Goal: Task Accomplishment & Management: Manage account settings

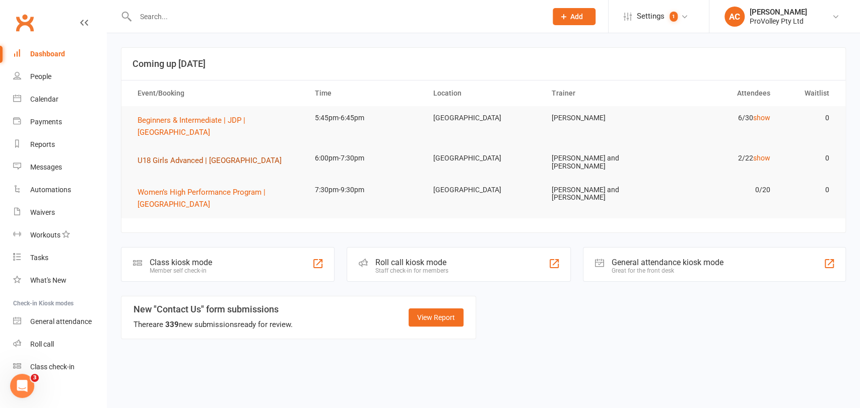
click at [210, 156] on span "U18 Girls Advanced | [GEOGRAPHIC_DATA]" at bounding box center [209, 160] width 144 height 9
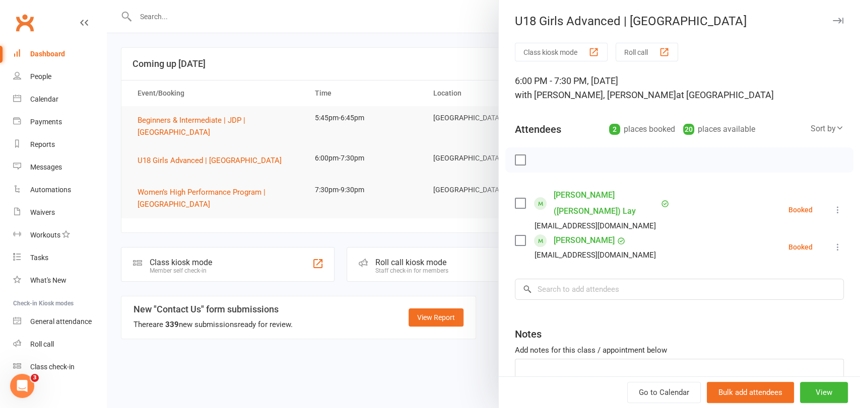
click at [237, 182] on div at bounding box center [483, 204] width 753 height 408
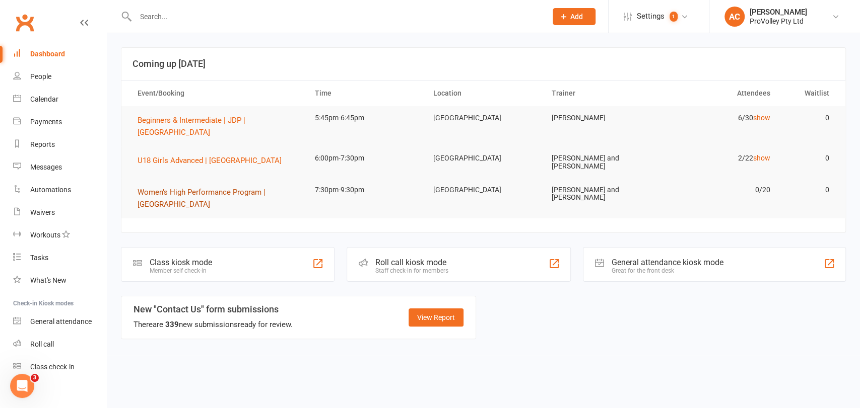
click at [237, 188] on span "Women’s High Performance Program | [GEOGRAPHIC_DATA]" at bounding box center [201, 198] width 128 height 21
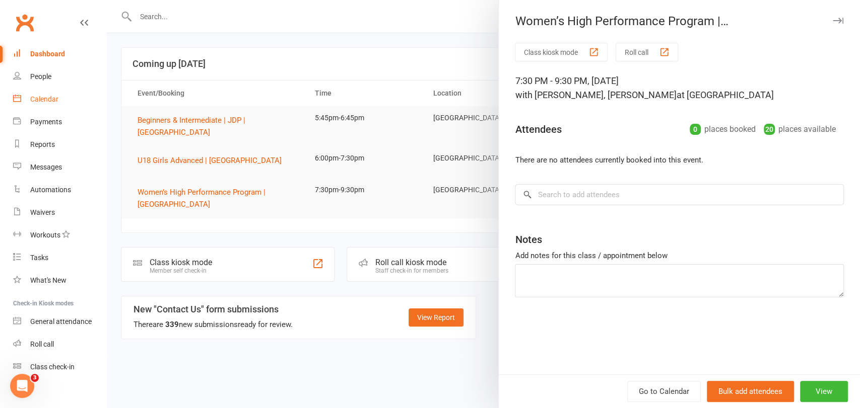
click at [44, 97] on div "Calendar" at bounding box center [44, 99] width 28 height 8
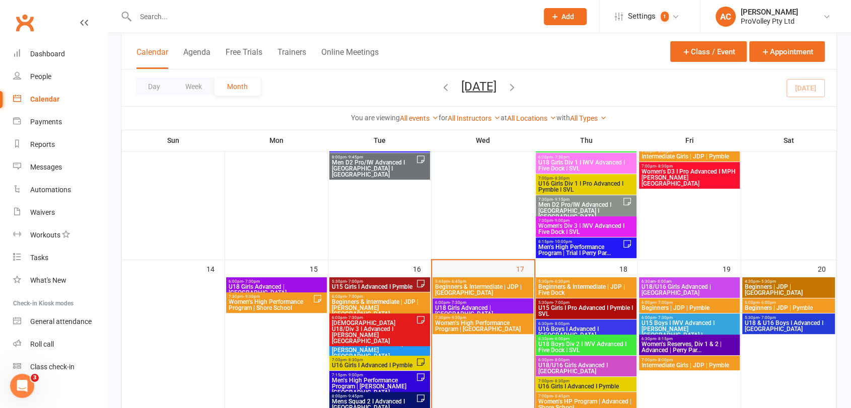
scroll to position [391, 0]
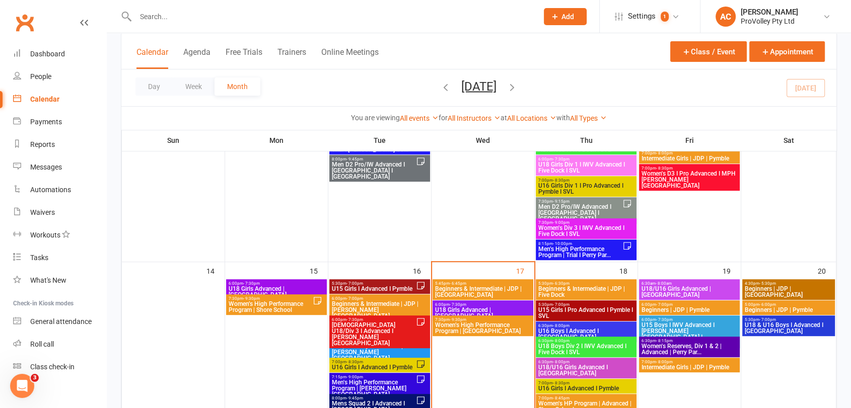
click at [475, 322] on span "Women’s High Performance Program | [GEOGRAPHIC_DATA]" at bounding box center [483, 328] width 97 height 12
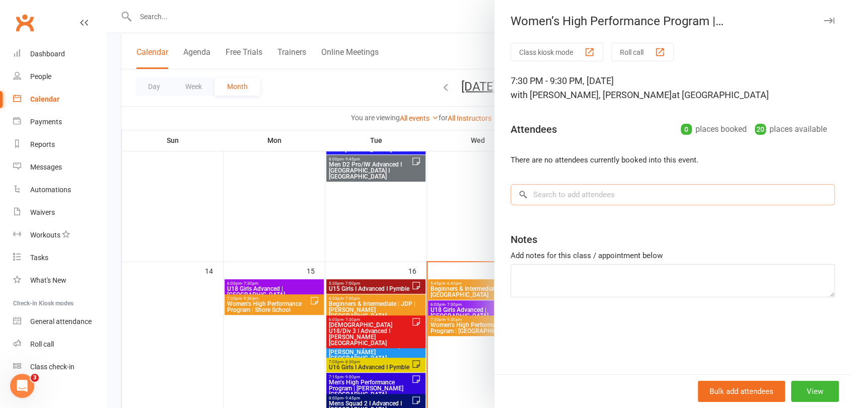
click at [620, 188] on input "search" at bounding box center [673, 194] width 324 height 21
paste input "~[PERSON_NAME]"
click at [532, 195] on input "~[PERSON_NAME]" at bounding box center [673, 194] width 324 height 21
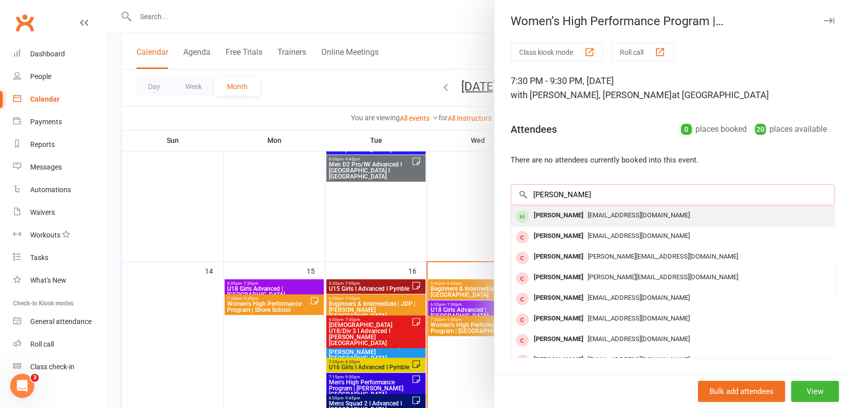
type input "stephanie volos"
click at [563, 215] on div "[PERSON_NAME]" at bounding box center [559, 215] width 58 height 15
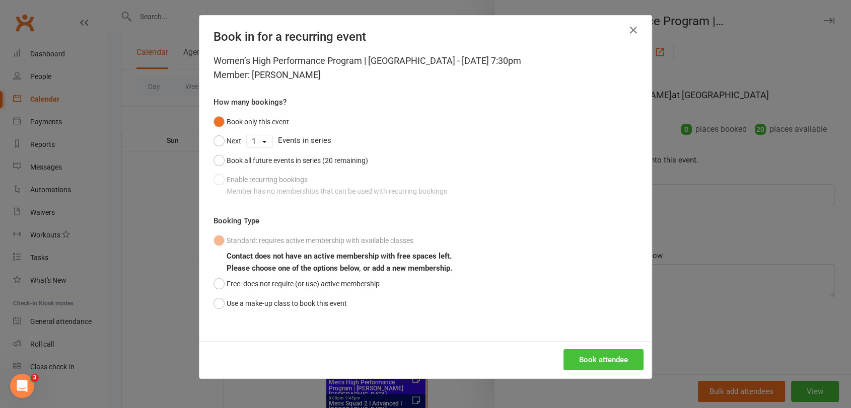
click at [592, 352] on button "Book attendee" at bounding box center [604, 360] width 80 height 21
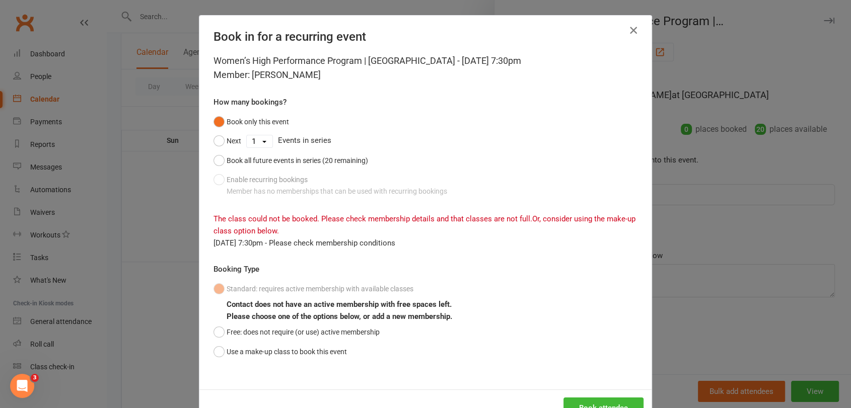
click at [629, 30] on icon "button" at bounding box center [633, 30] width 12 height 12
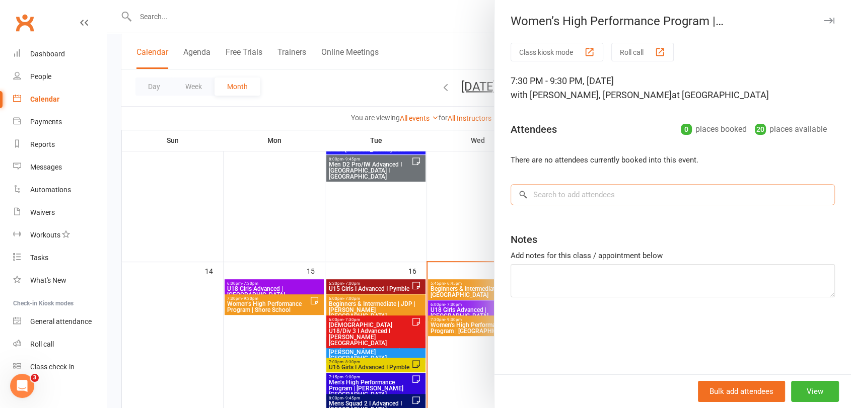
click at [556, 195] on input "search" at bounding box center [673, 194] width 324 height 21
paste input "~[PERSON_NAME]"
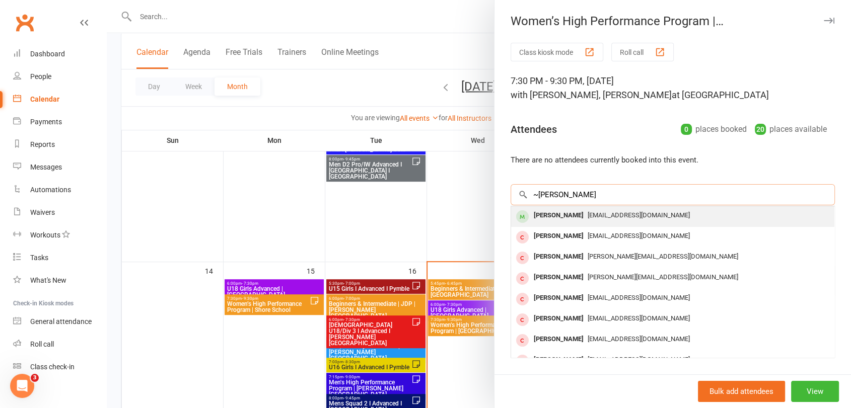
type input "~[PERSON_NAME]"
click at [564, 215] on div "[PERSON_NAME]" at bounding box center [559, 215] width 58 height 15
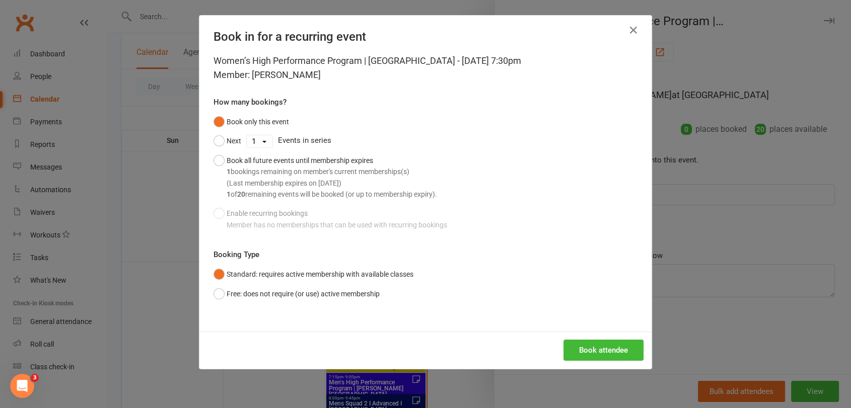
click at [578, 338] on div "Book attendee" at bounding box center [425, 350] width 452 height 37
drag, startPoint x: 578, startPoint y: 338, endPoint x: 584, endPoint y: 355, distance: 18.3
click at [578, 343] on div "Book attendee" at bounding box center [425, 350] width 452 height 37
click at [584, 355] on button "Book attendee" at bounding box center [604, 350] width 80 height 21
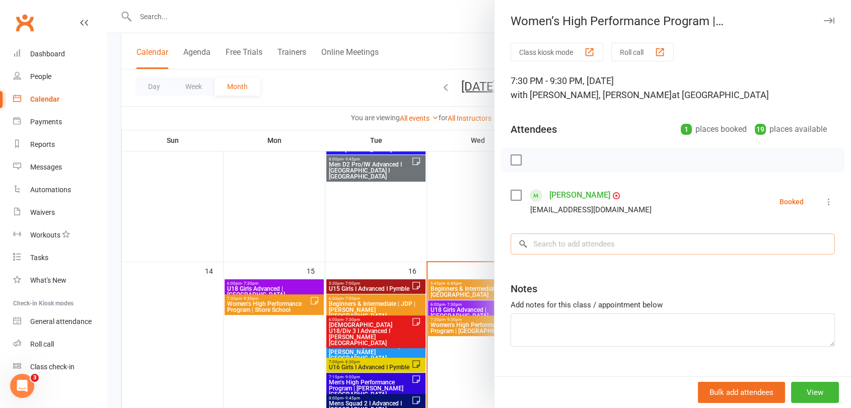
click at [623, 251] on input "search" at bounding box center [673, 244] width 324 height 21
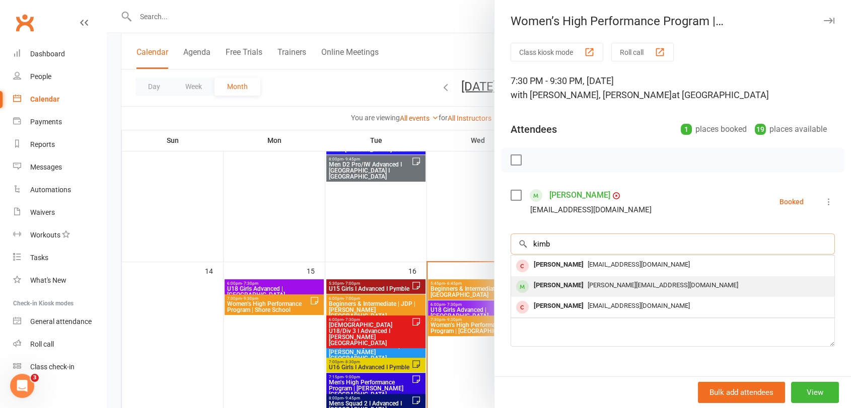
type input "kimb"
click at [612, 278] on div "[PERSON_NAME][EMAIL_ADDRESS][DOMAIN_NAME]" at bounding box center [672, 285] width 315 height 15
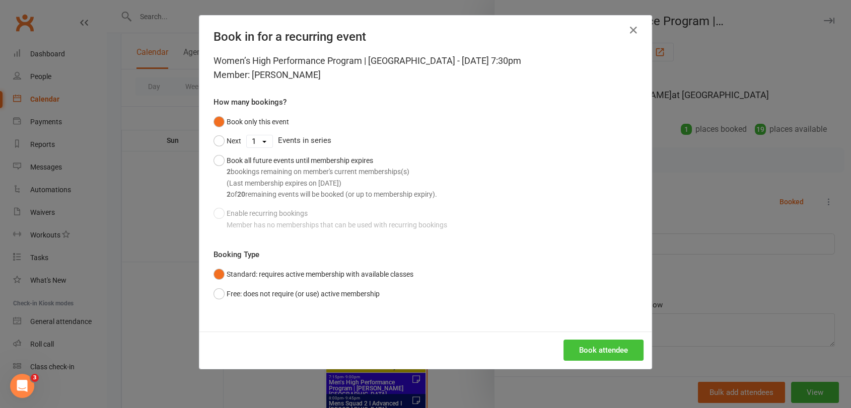
click at [609, 348] on button "Book attendee" at bounding box center [604, 350] width 80 height 21
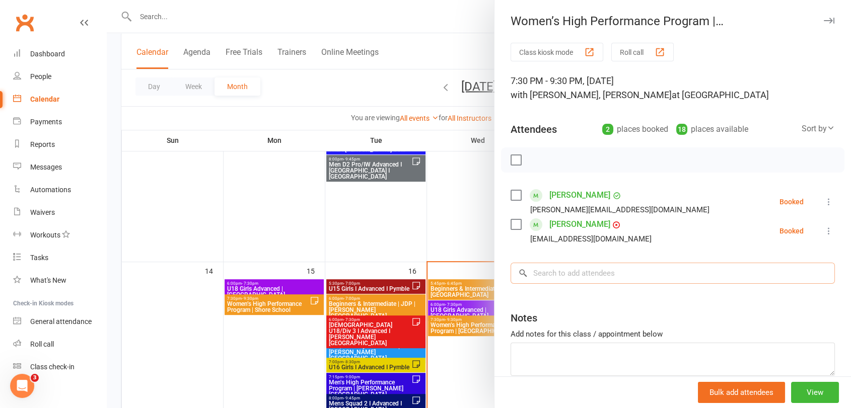
click at [575, 277] on input "search" at bounding box center [673, 273] width 324 height 21
paste input "[PERSON_NAME]"
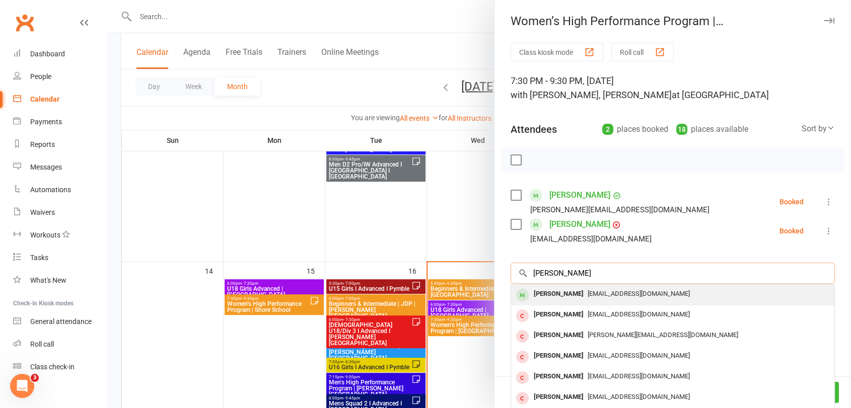
type input "[PERSON_NAME]"
click at [609, 294] on span "[EMAIL_ADDRESS][DOMAIN_NAME]" at bounding box center [639, 294] width 102 height 8
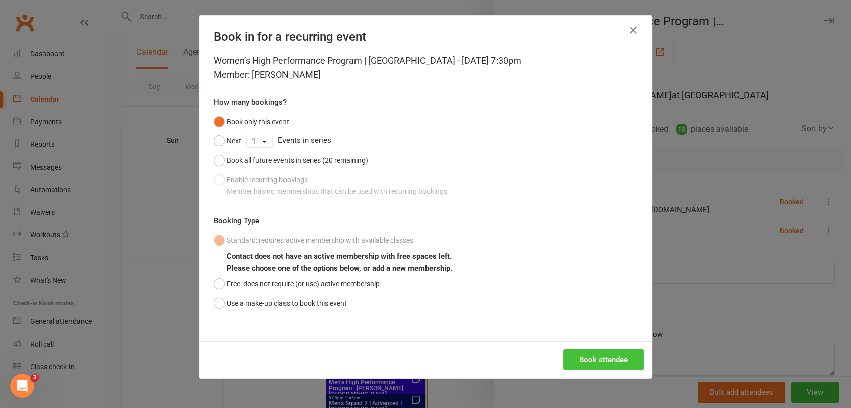
click at [629, 356] on button "Book attendee" at bounding box center [604, 360] width 80 height 21
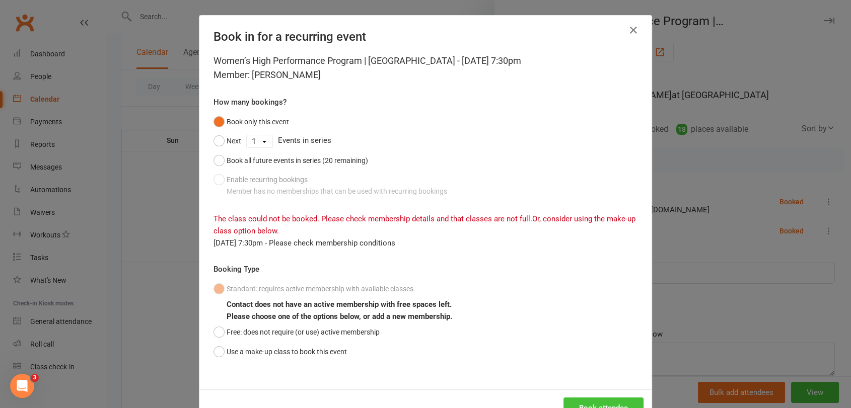
click at [580, 404] on button "Book attendee" at bounding box center [604, 408] width 80 height 21
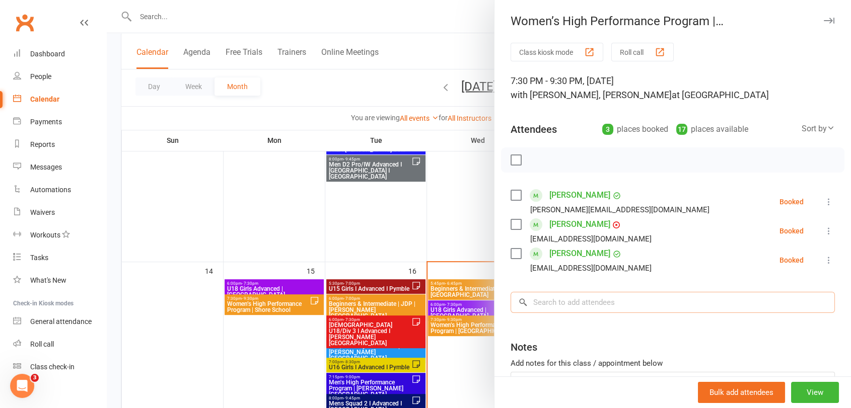
click at [549, 303] on input "search" at bounding box center [673, 302] width 324 height 21
paste input "[PERSON_NAME]"
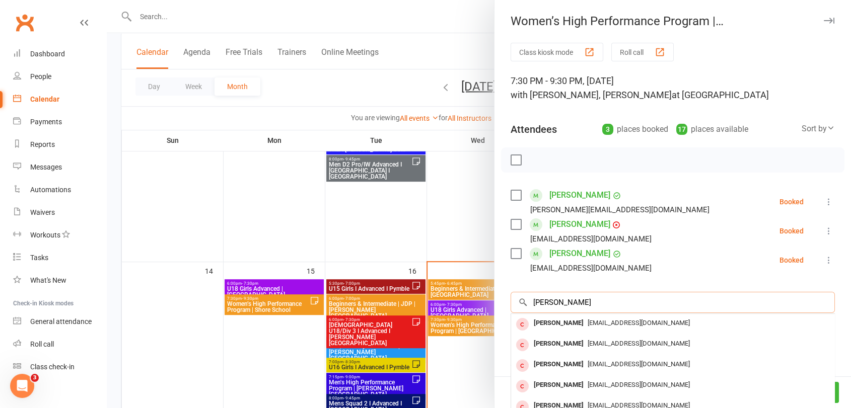
type input "[PERSON_NAME]"
click at [574, 323] on div "[PERSON_NAME]" at bounding box center [559, 323] width 58 height 15
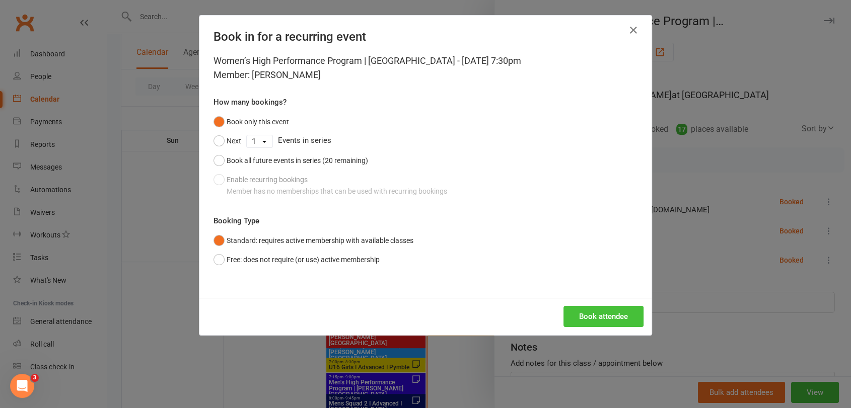
click at [596, 313] on button "Book attendee" at bounding box center [604, 316] width 80 height 21
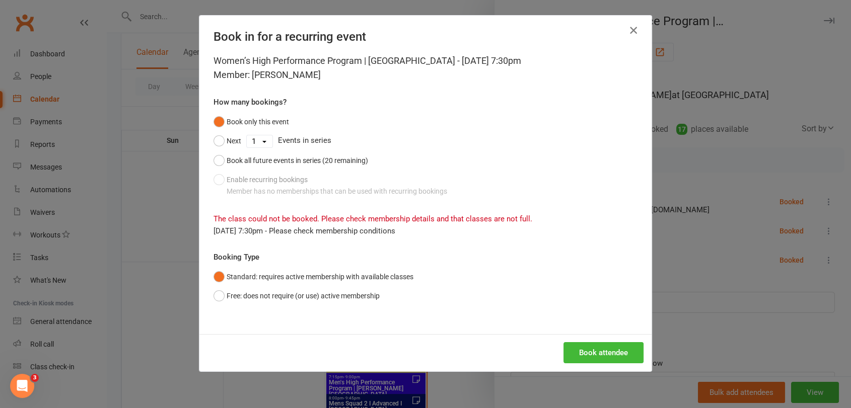
click at [627, 26] on icon "button" at bounding box center [633, 30] width 12 height 12
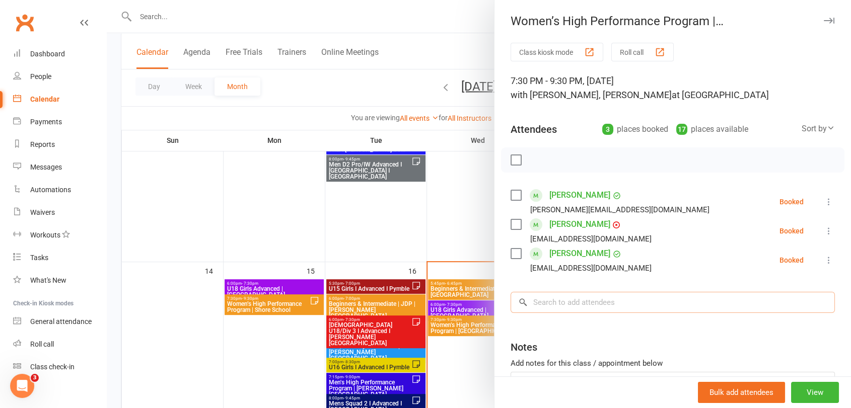
click at [580, 307] on input "search" at bounding box center [673, 302] width 324 height 21
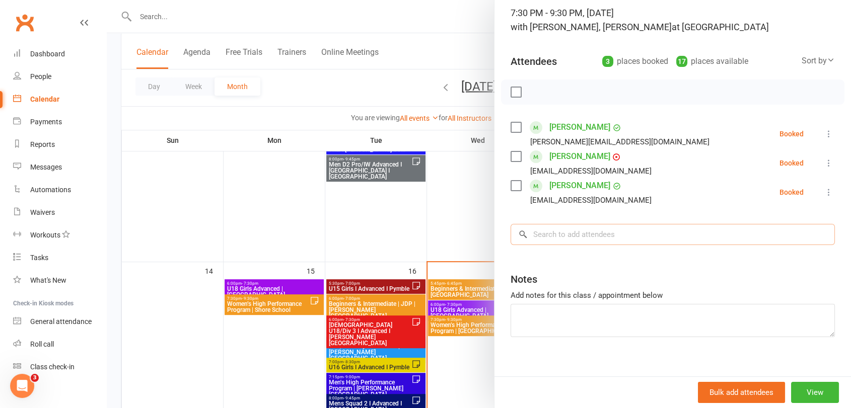
scroll to position [79, 0]
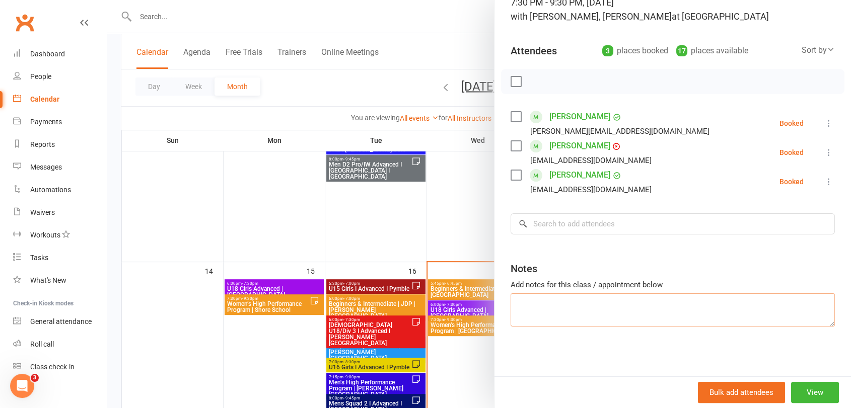
click at [572, 306] on textarea at bounding box center [673, 310] width 324 height 33
paste textarea "[PERSON_NAME]"
click at [514, 300] on textarea "[PERSON_NAME]" at bounding box center [673, 310] width 324 height 33
click at [584, 302] on textarea "[PERSON_NAME]" at bounding box center [673, 310] width 324 height 33
type textarea "[PERSON_NAME]"
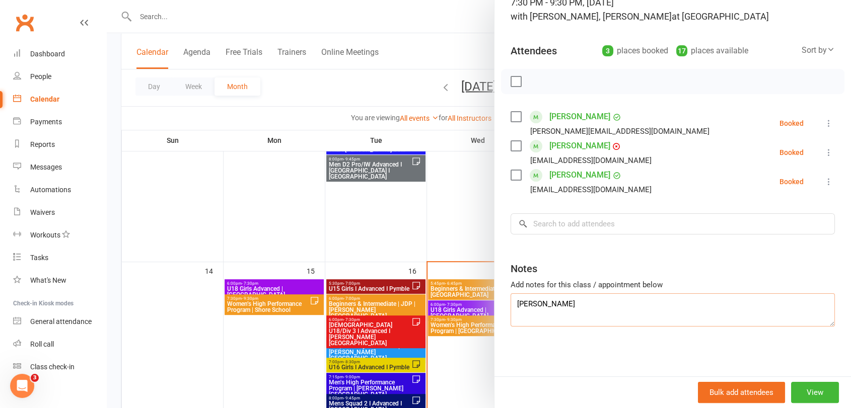
drag, startPoint x: 583, startPoint y: 301, endPoint x: 303, endPoint y: 294, distance: 280.6
click at [303, 0] on div "Women’s High Performance Program | Alexandria Class kiosk mode Roll call 7:30 P…" at bounding box center [479, 0] width 744 height 0
click at [624, 221] on input "search" at bounding box center [673, 224] width 324 height 21
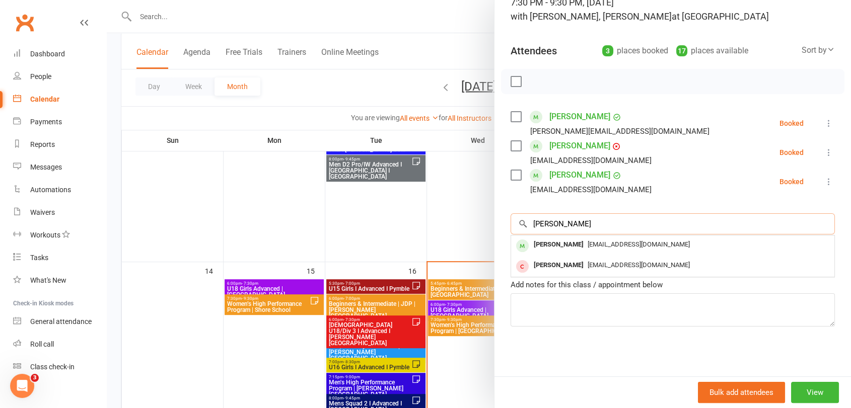
type input "[PERSON_NAME]"
click at [594, 249] on div "[EMAIL_ADDRESS][DOMAIN_NAME]" at bounding box center [672, 245] width 315 height 15
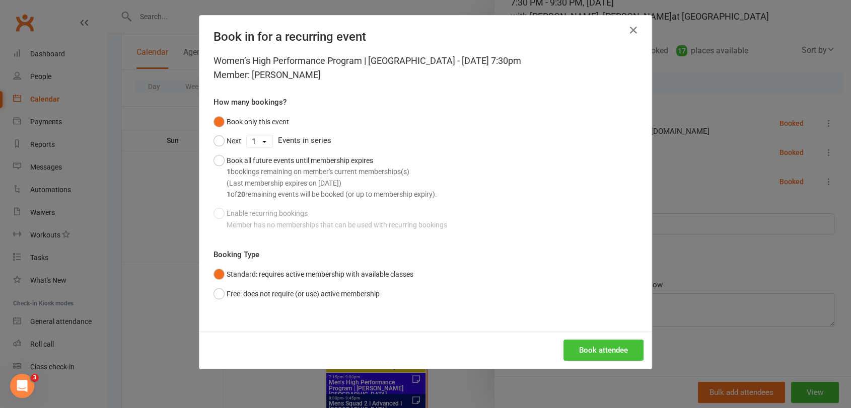
click at [588, 345] on button "Book attendee" at bounding box center [604, 350] width 80 height 21
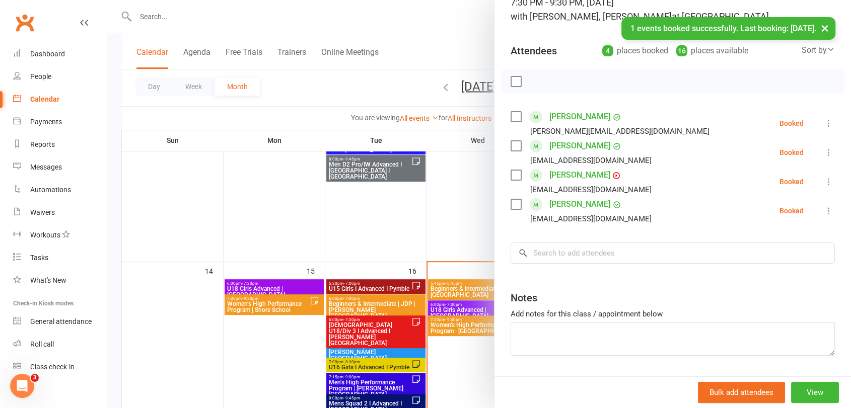
click at [584, 230] on div "Class kiosk mode Roll call 7:30 PM - 9:30 PM, Wednesday, September, 17, 2025 wi…" at bounding box center [673, 185] width 357 height 442
drag, startPoint x: 594, startPoint y: 258, endPoint x: 609, endPoint y: 268, distance: 18.9
click at [594, 257] on input "search" at bounding box center [673, 253] width 324 height 21
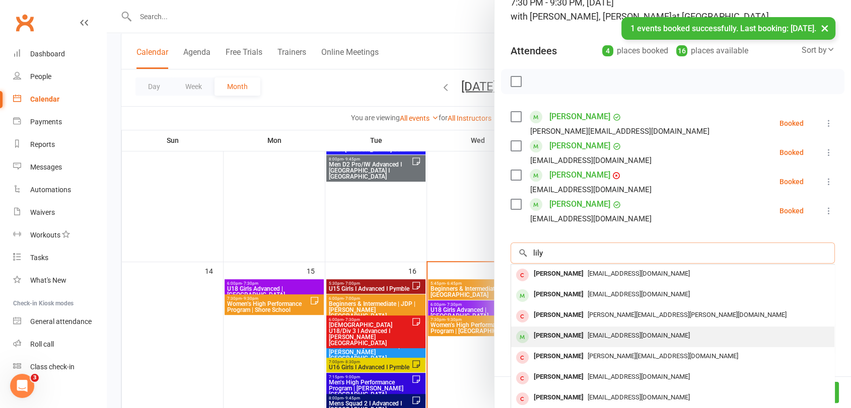
type input "lily"
click at [591, 338] on span "[EMAIL_ADDRESS][DOMAIN_NAME]" at bounding box center [639, 336] width 102 height 8
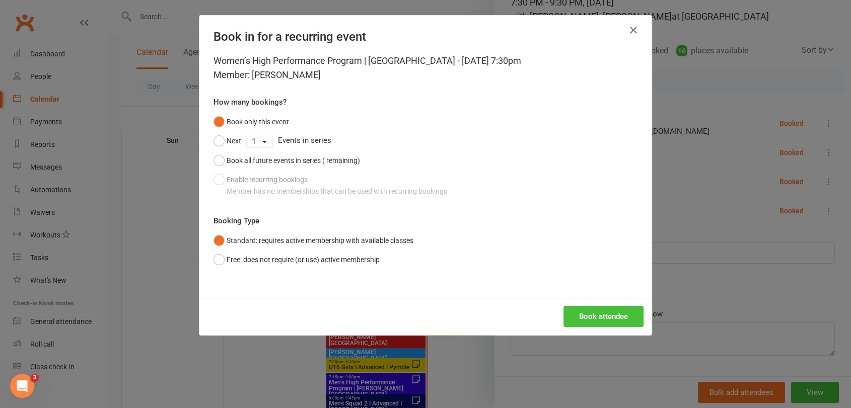
click at [588, 313] on button "Book attendee" at bounding box center [604, 316] width 80 height 21
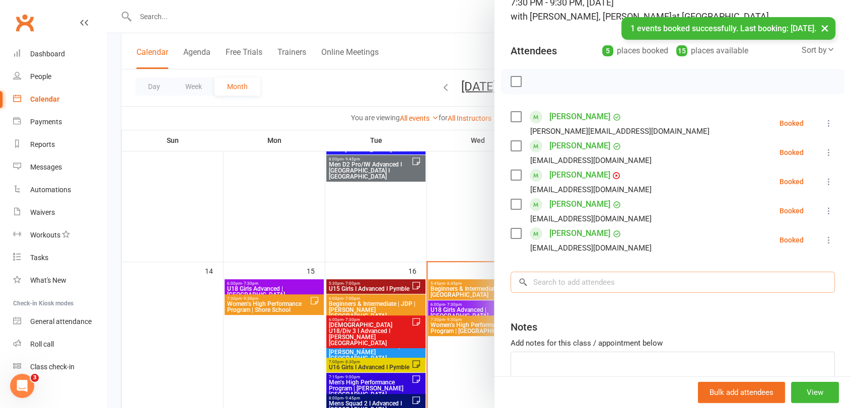
click at [583, 284] on input "search" at bounding box center [673, 282] width 324 height 21
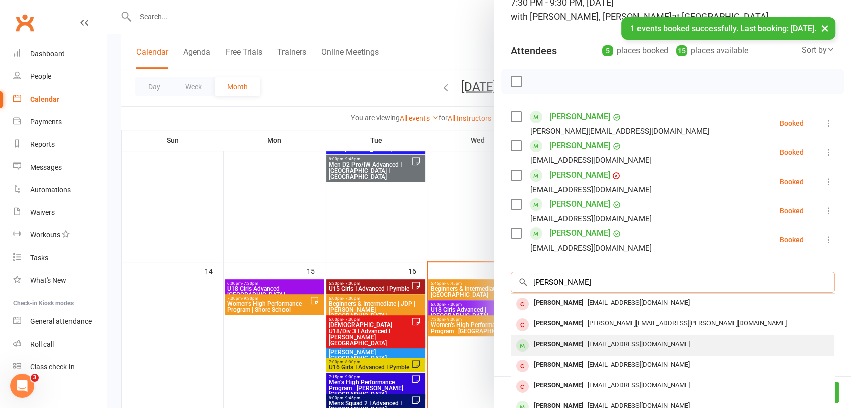
type input "Marisa"
click at [585, 349] on div "[PERSON_NAME]" at bounding box center [559, 344] width 58 height 15
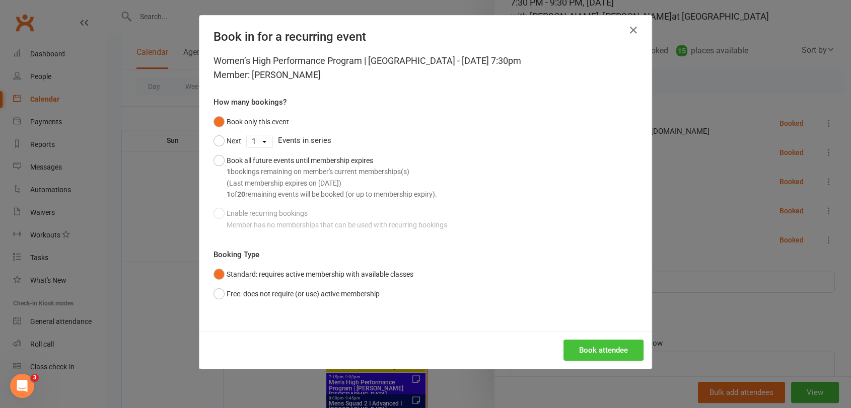
click at [604, 348] on button "Book attendee" at bounding box center [604, 350] width 80 height 21
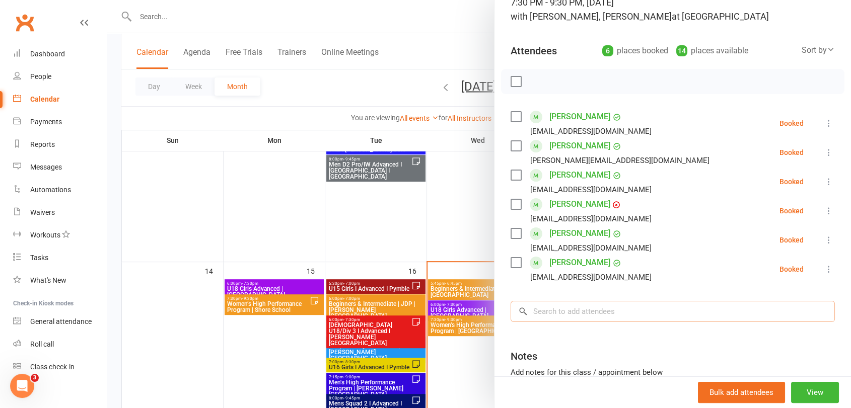
click at [611, 315] on input "search" at bounding box center [673, 311] width 324 height 21
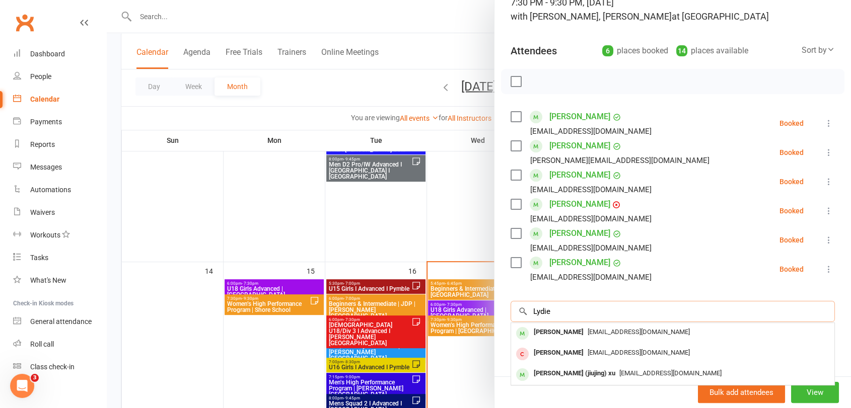
type input "Lydie"
click at [593, 326] on div "[EMAIL_ADDRESS][DOMAIN_NAME]" at bounding box center [672, 332] width 315 height 15
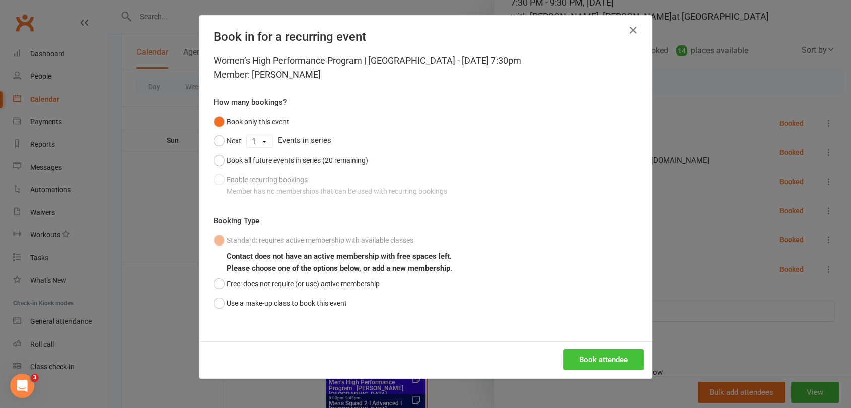
click at [582, 359] on button "Book attendee" at bounding box center [604, 360] width 80 height 21
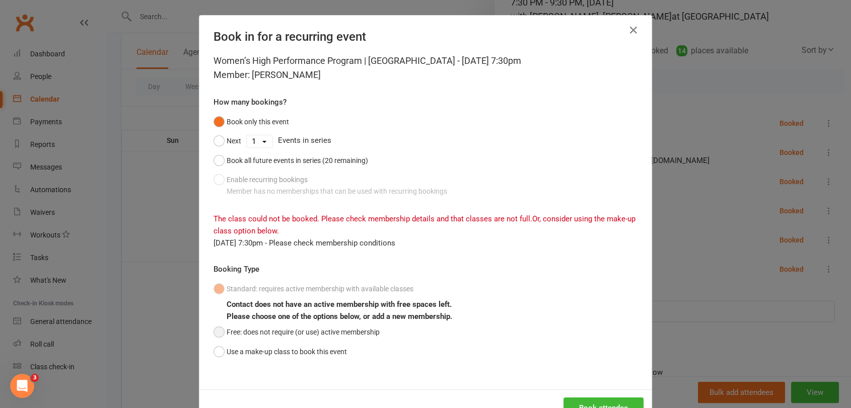
click at [254, 334] on button "Free: does not require (or use) active membership" at bounding box center [297, 332] width 166 height 19
click at [610, 406] on button "Book attendee" at bounding box center [604, 408] width 80 height 21
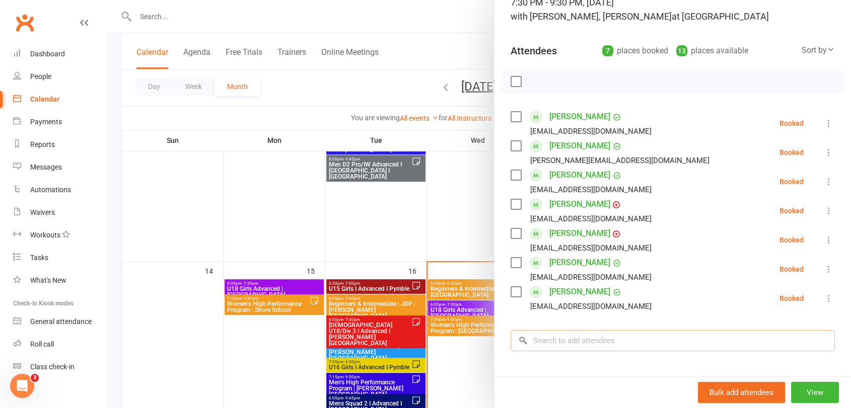
click at [586, 334] on input "search" at bounding box center [673, 340] width 324 height 21
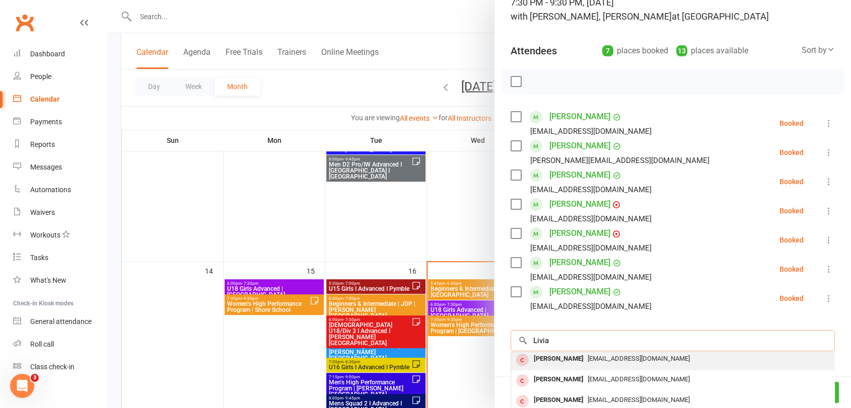
scroll to position [0, 0]
type input "Livia"
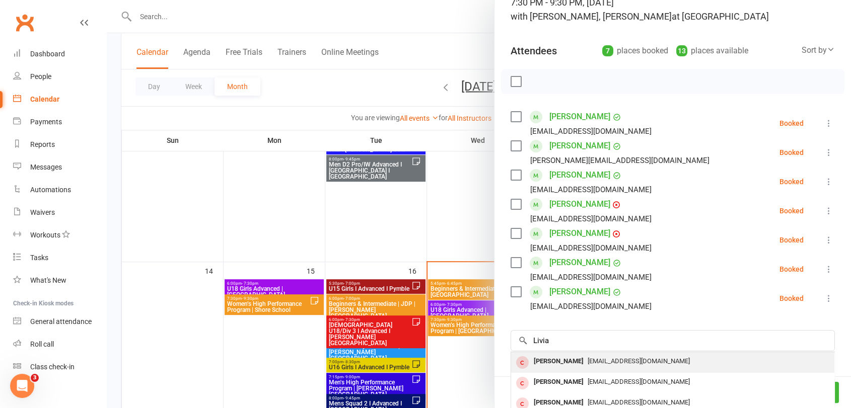
click at [585, 367] on div "[EMAIL_ADDRESS][DOMAIN_NAME]" at bounding box center [672, 362] width 315 height 15
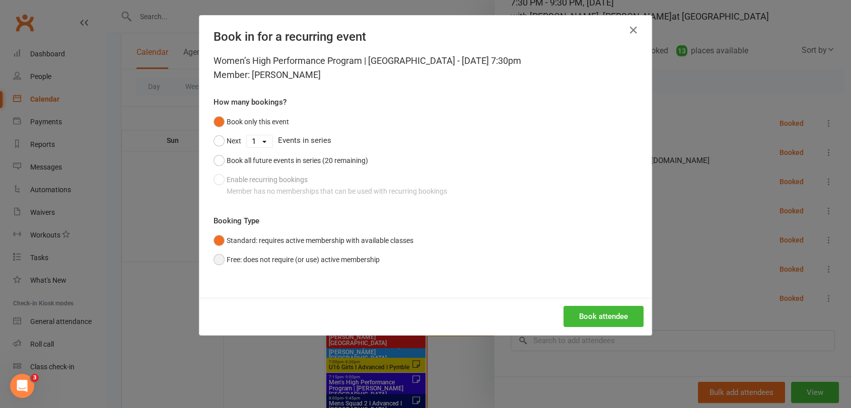
click at [294, 258] on button "Free: does not require (or use) active membership" at bounding box center [297, 259] width 166 height 19
click at [587, 315] on button "Book attendee" at bounding box center [604, 316] width 80 height 21
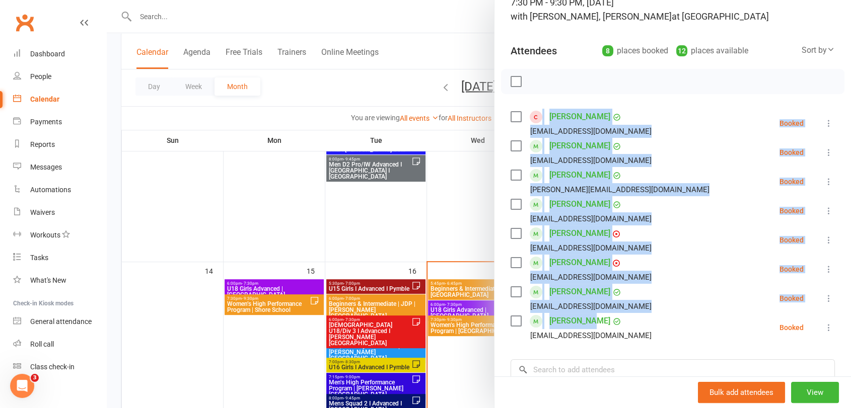
drag, startPoint x: 603, startPoint y: 325, endPoint x: 524, endPoint y: 110, distance: 229.1
click at [524, 110] on ul "Livia Fernandes livias_fernandes@icloud.com Booked More info Remove Check in Ma…" at bounding box center [673, 226] width 324 height 234
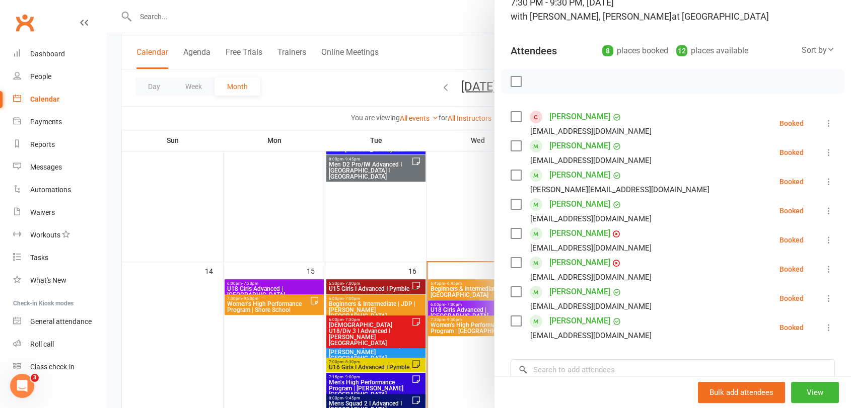
click at [592, 358] on div "Class kiosk mode Roll call 7:30 PM - 9:30 PM, Wednesday, September, 17, 2025 wi…" at bounding box center [673, 243] width 357 height 559
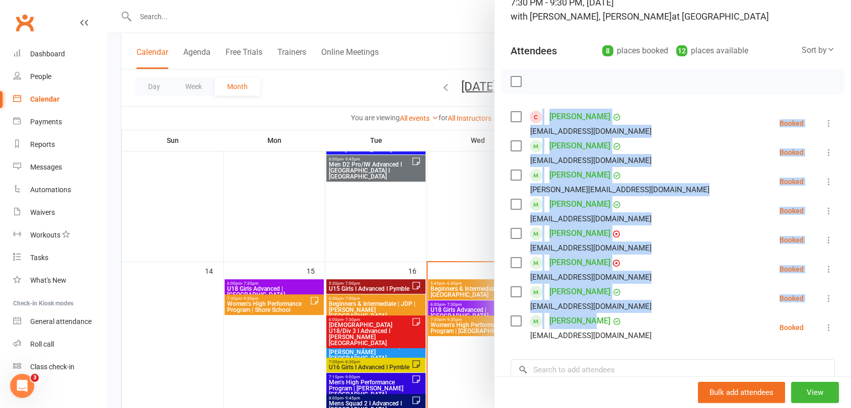
drag, startPoint x: 536, startPoint y: 104, endPoint x: 626, endPoint y: 317, distance: 231.8
click at [626, 317] on div "Class kiosk mode Roll call 7:30 PM - 9:30 PM, Wednesday, September, 17, 2025 wi…" at bounding box center [673, 243] width 357 height 559
copy ul "Livia Fernandes livias_fernandes@icloud.com Booked More info Remove Check in Ma…"
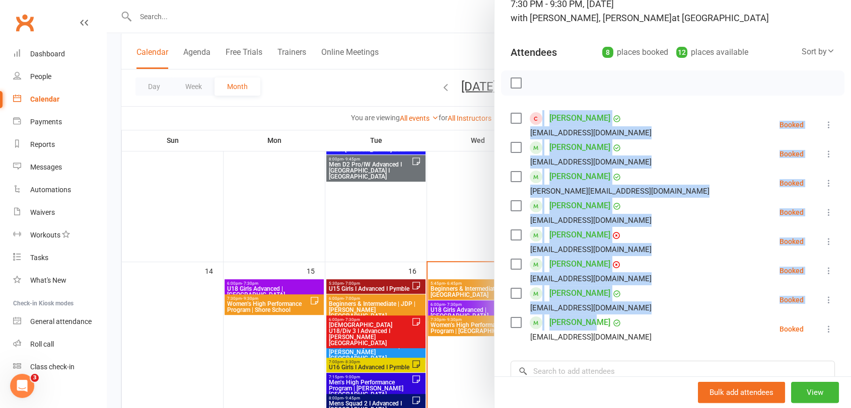
scroll to position [79, 0]
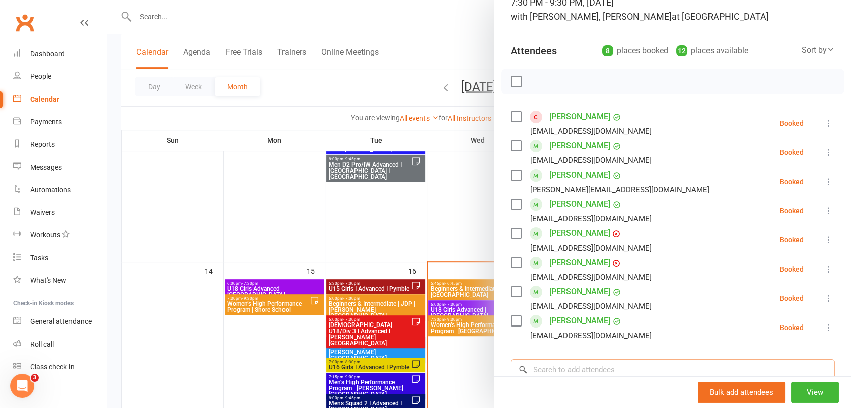
click at [619, 365] on input "search" at bounding box center [673, 370] width 324 height 21
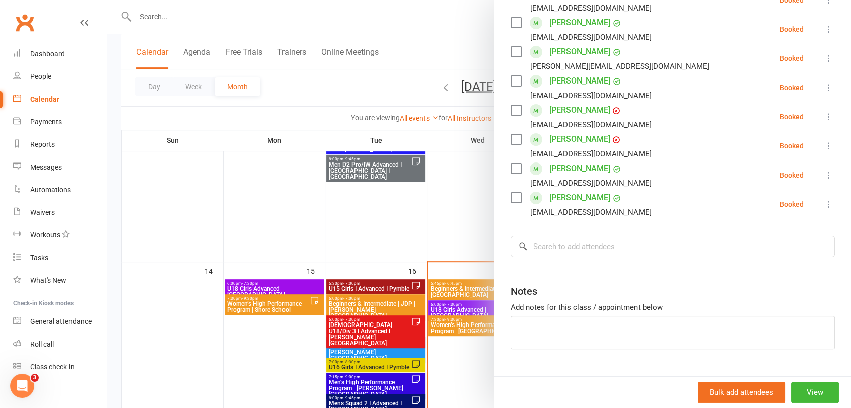
scroll to position [478, 0]
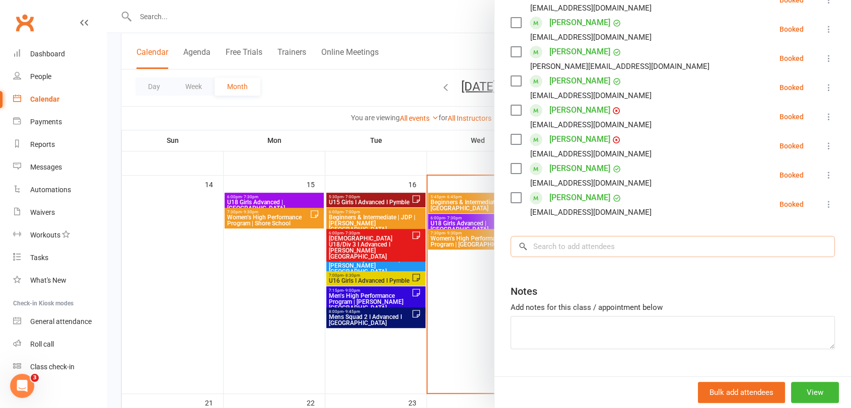
click at [602, 243] on input "search" at bounding box center [673, 246] width 324 height 21
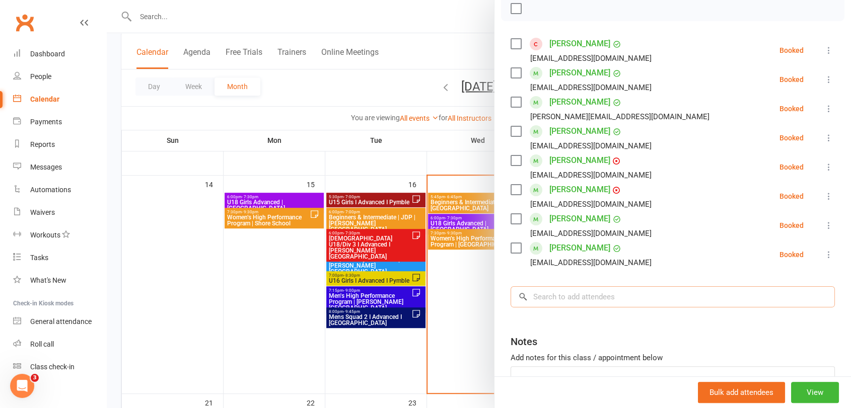
scroll to position [146, 0]
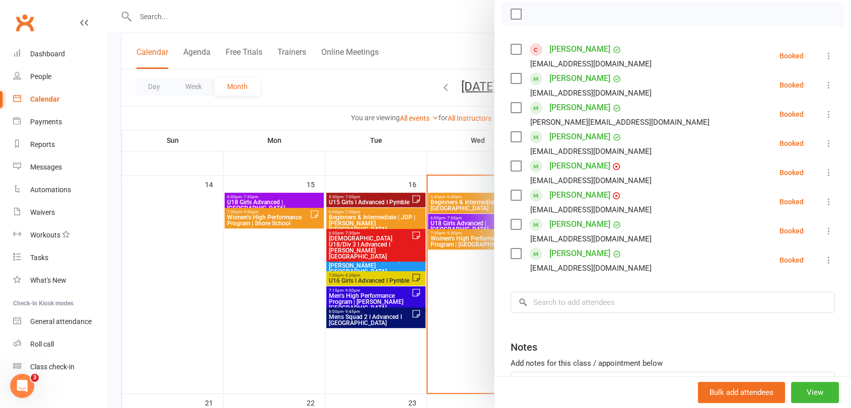
drag, startPoint x: 596, startPoint y: 251, endPoint x: 556, endPoint y: 189, distance: 73.9
click at [556, 189] on ul "Livia Fernandes livias_fernandes@icloud.com Booked More info Remove Check in Ma…" at bounding box center [673, 158] width 324 height 234
drag, startPoint x: 659, startPoint y: 276, endPoint x: 562, endPoint y: 178, distance: 138.5
click at [555, 192] on div "Class kiosk mode Roll call 7:30 PM - 9:30 PM, Wednesday, September, 17, 2025 wi…" at bounding box center [673, 176] width 357 height 559
drag, startPoint x: 804, startPoint y: 120, endPoint x: 810, endPoint y: 120, distance: 6.0
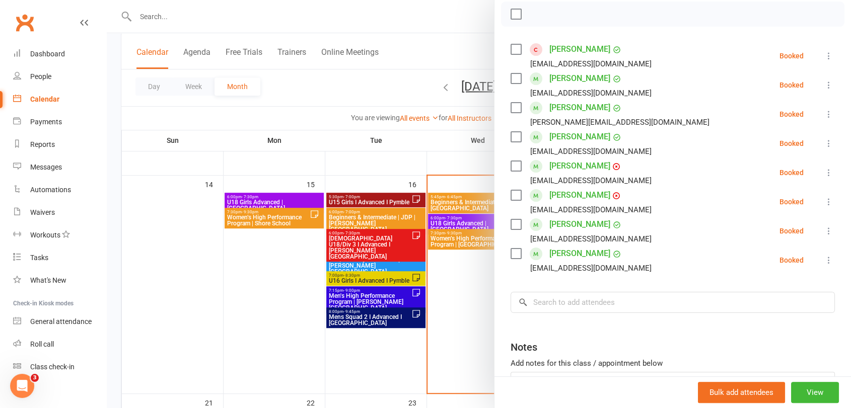
click at [810, 120] on li "Kimberley Quinto Kimberley.quinto@hotmail.com Booked More info Remove Check in …" at bounding box center [673, 114] width 324 height 29
click at [824, 115] on icon at bounding box center [829, 114] width 10 height 10
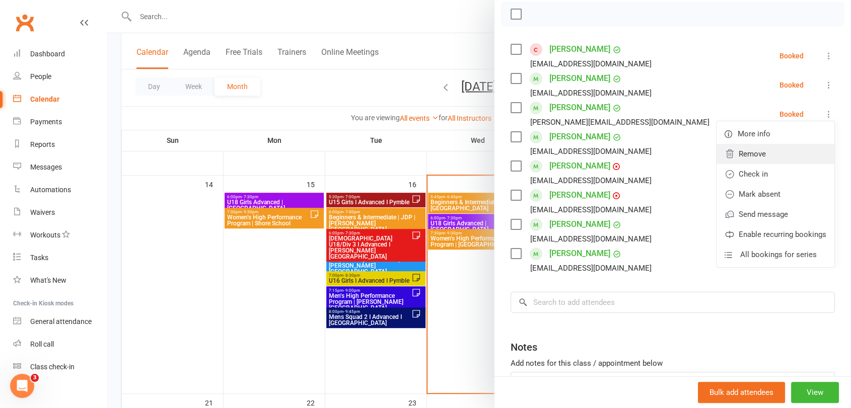
click at [755, 157] on link "Remove" at bounding box center [776, 154] width 118 height 20
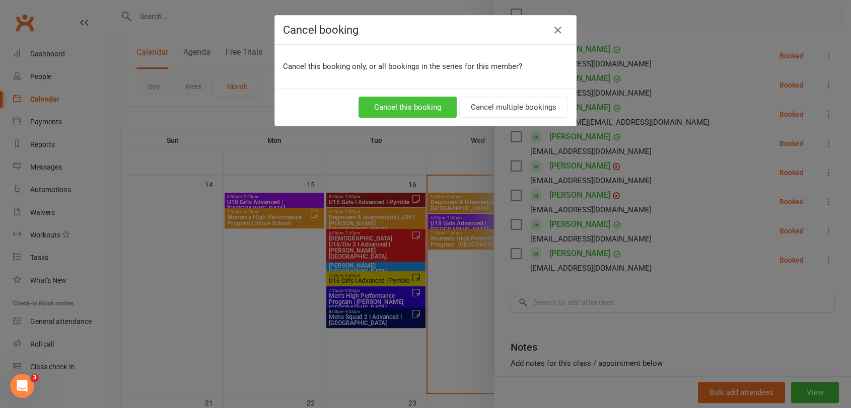
click at [406, 112] on button "Cancel this booking" at bounding box center [408, 107] width 98 height 21
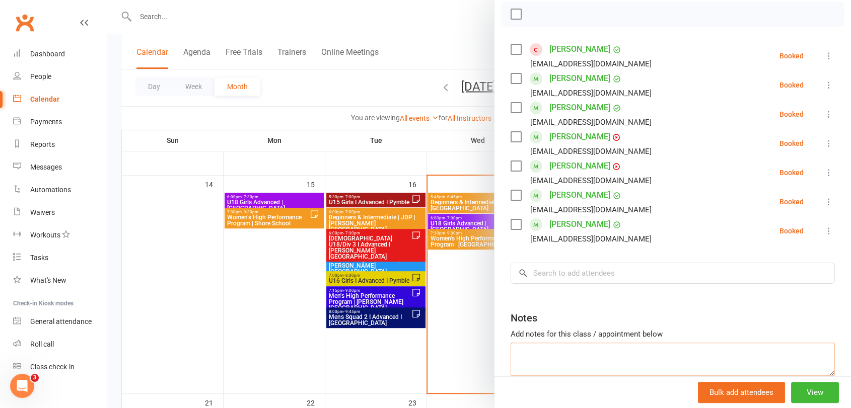
click at [564, 359] on textarea at bounding box center [673, 359] width 324 height 33
click at [588, 271] on input "search" at bounding box center [673, 273] width 324 height 21
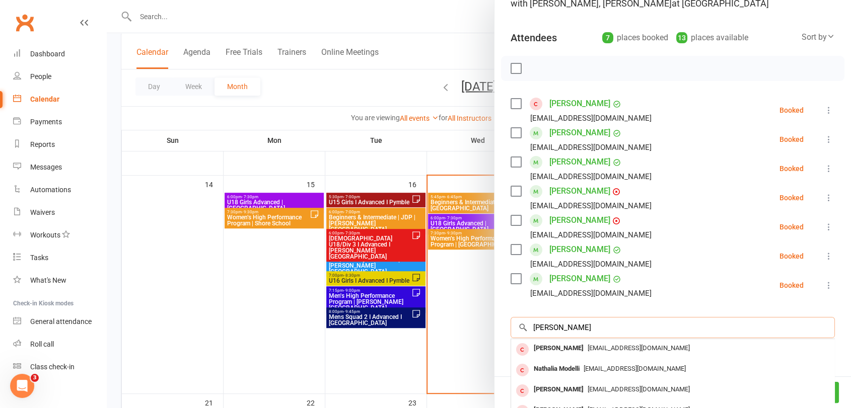
scroll to position [195, 0]
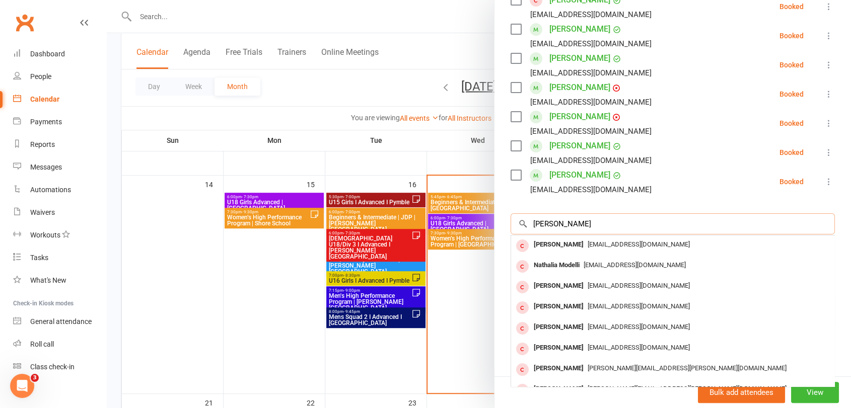
type input "nathalie"
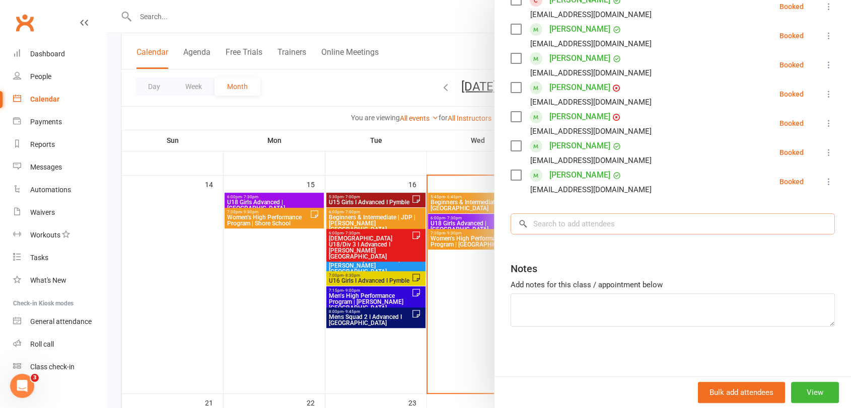
click at [567, 227] on input "search" at bounding box center [673, 224] width 324 height 21
paste input "[PERSON_NAME]"
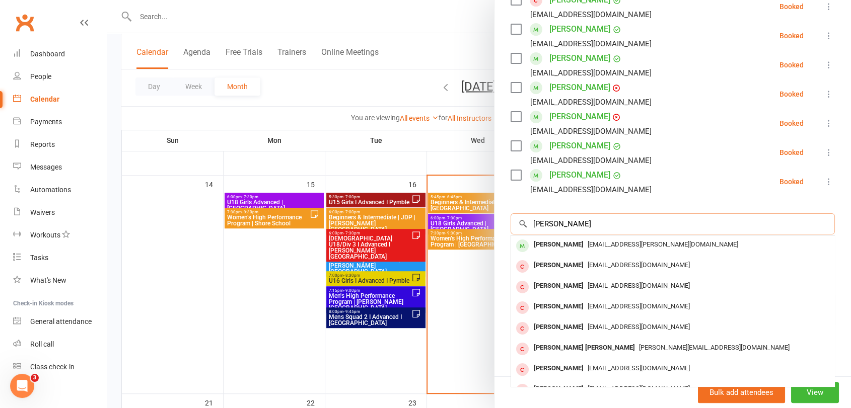
type input "[PERSON_NAME]"
click at [610, 245] on span "[EMAIL_ADDRESS][PERSON_NAME][DOMAIN_NAME]" at bounding box center [663, 245] width 151 height 8
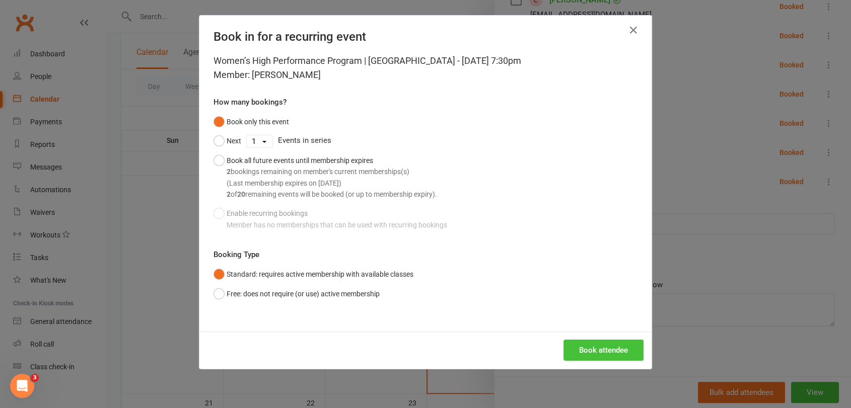
click at [574, 347] on button "Book attendee" at bounding box center [604, 350] width 80 height 21
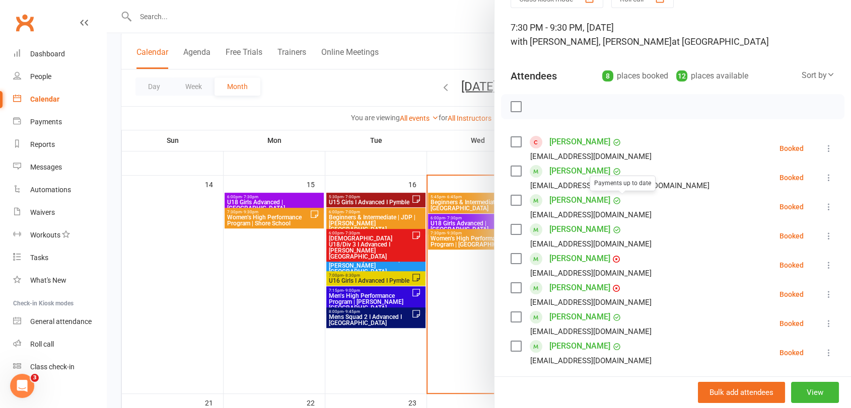
scroll to position [56, 0]
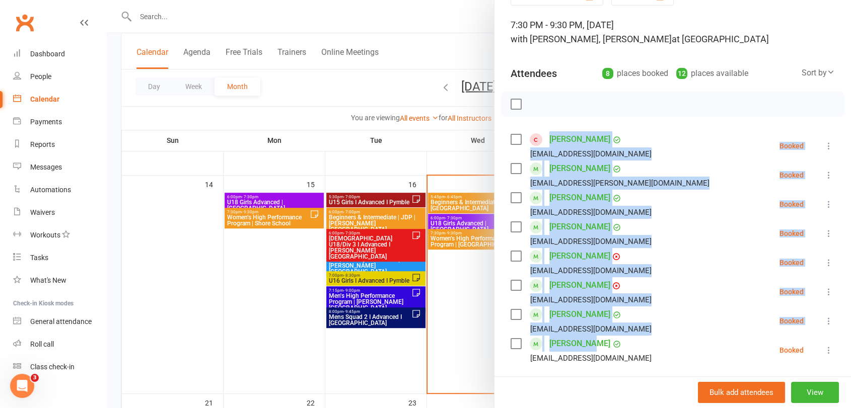
drag, startPoint x: 547, startPoint y: 195, endPoint x: 657, endPoint y: 337, distance: 178.8
click at [657, 337] on ul "Livia Fernandes livias_fernandes@icloud.com Booked More info Remove Check in Ma…" at bounding box center [673, 248] width 324 height 234
copy ul "Livia Fernandes livias_fernandes@icloud.com Booked More info Remove Check in Ma…"
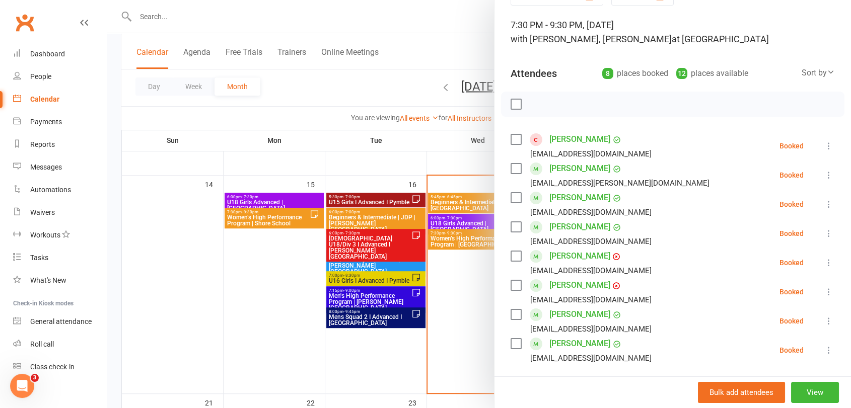
click at [618, 383] on div "Bulk add attendees View" at bounding box center [673, 393] width 357 height 32
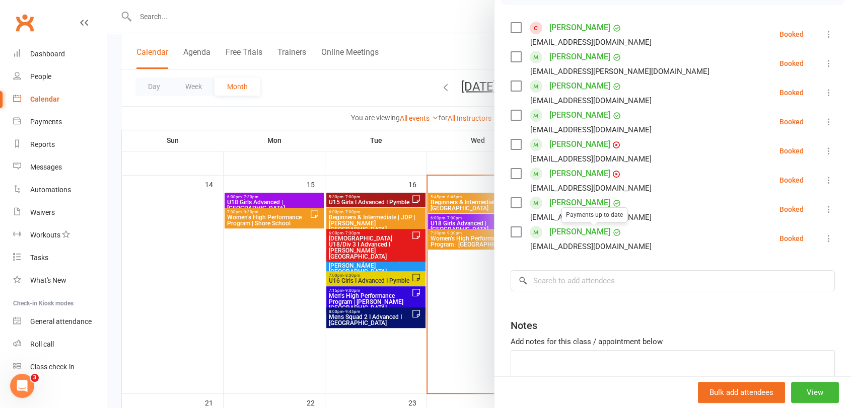
scroll to position [112, 0]
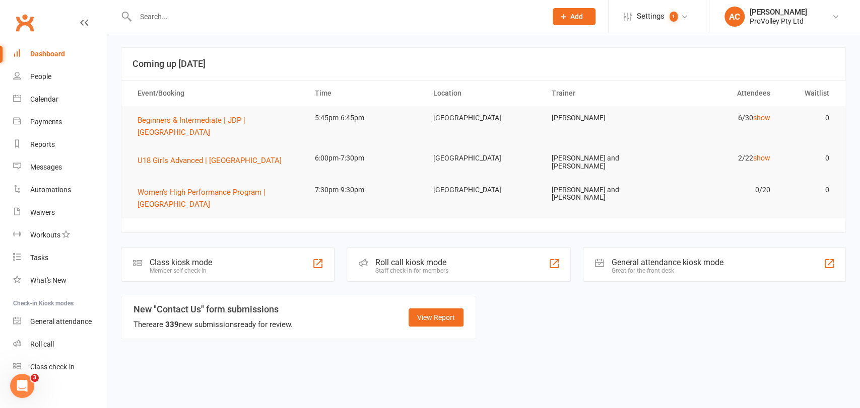
click at [244, 25] on div at bounding box center [330, 16] width 418 height 33
click at [236, 5] on div at bounding box center [330, 16] width 418 height 33
click at [237, 12] on input "text" at bounding box center [335, 17] width 407 height 14
paste input "~[PERSON_NAME]"
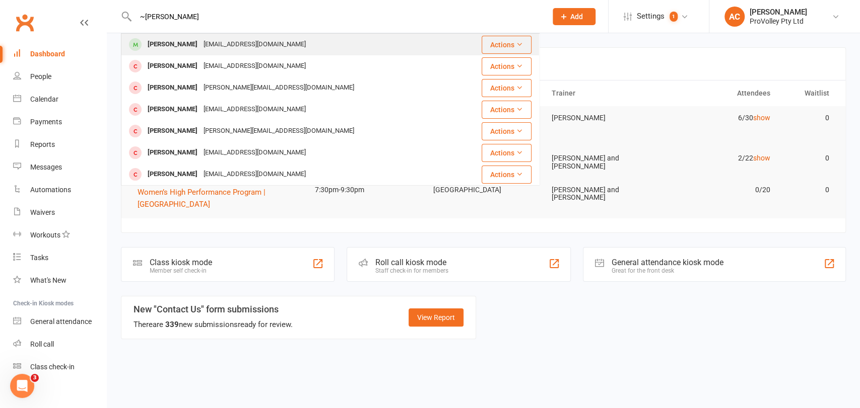
type input "~[PERSON_NAME]"
click at [235, 38] on div "[EMAIL_ADDRESS][DOMAIN_NAME]" at bounding box center [254, 44] width 108 height 15
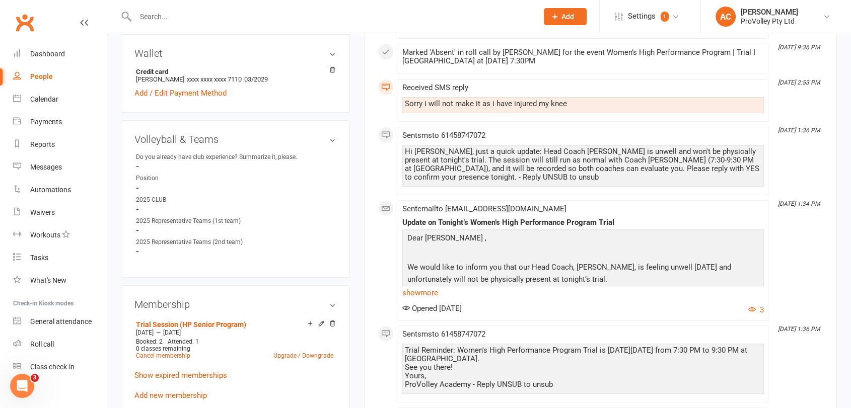
scroll to position [560, 0]
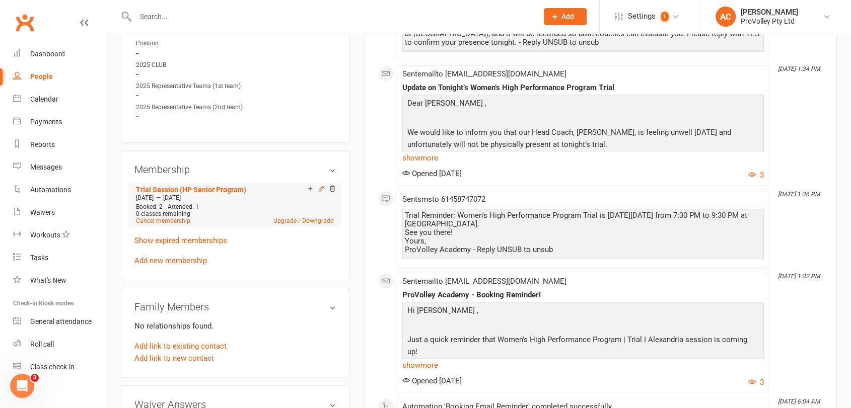
click at [322, 190] on icon at bounding box center [321, 188] width 7 height 7
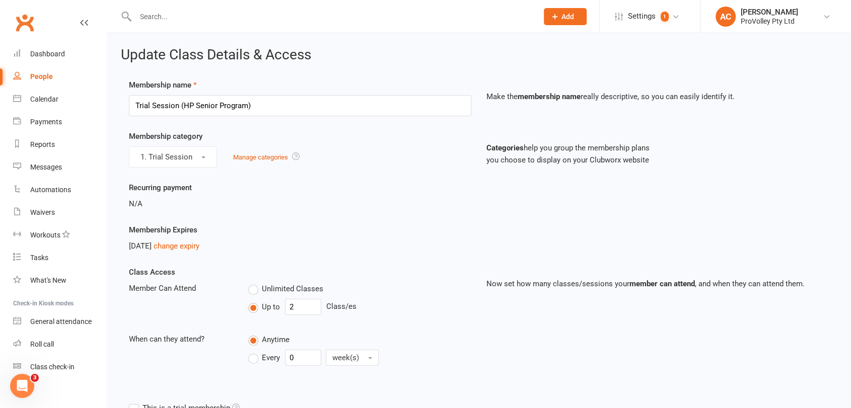
click at [295, 315] on div "2" at bounding box center [303, 307] width 36 height 16
click at [296, 304] on input "2" at bounding box center [303, 307] width 36 height 16
type input "3"
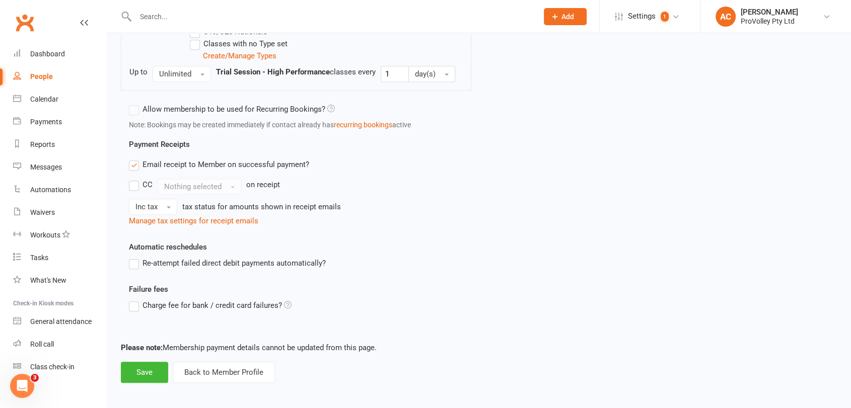
scroll to position [766, 0]
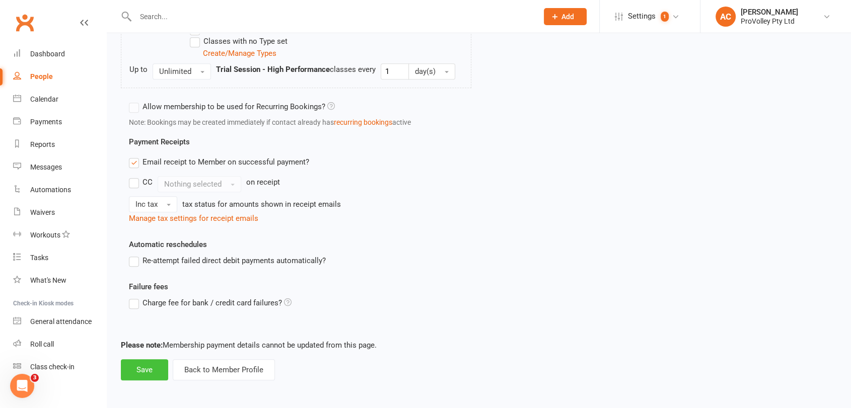
click at [162, 371] on button "Save" at bounding box center [144, 370] width 47 height 21
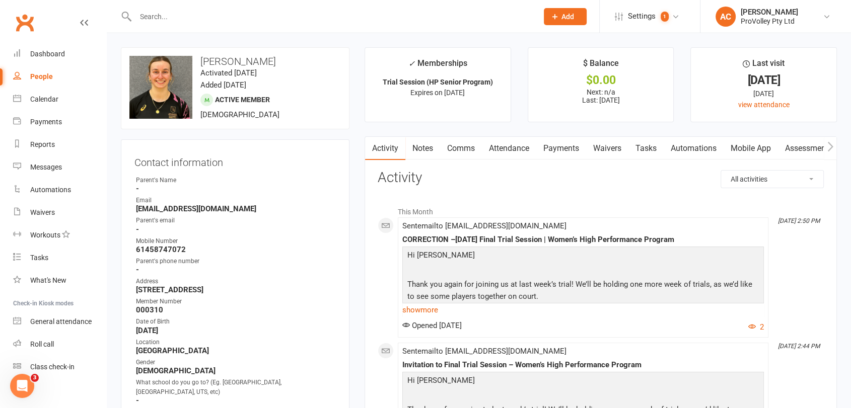
click at [268, 15] on input "text" at bounding box center [331, 17] width 398 height 14
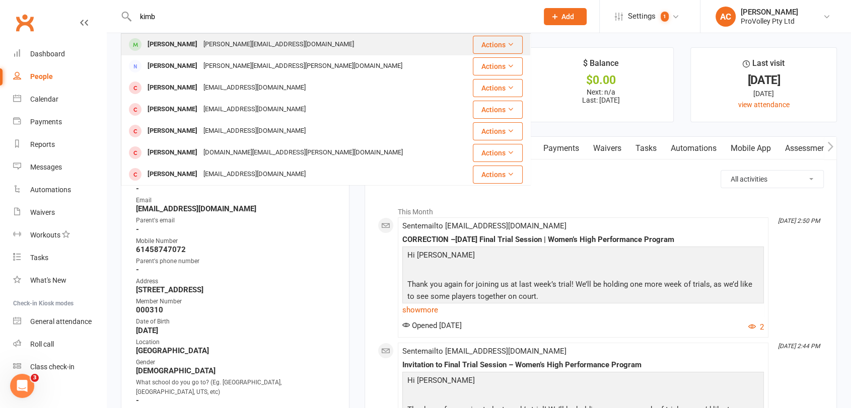
type input "kimb"
click at [254, 46] on div "[PERSON_NAME][EMAIL_ADDRESS][DOMAIN_NAME]" at bounding box center [278, 44] width 157 height 15
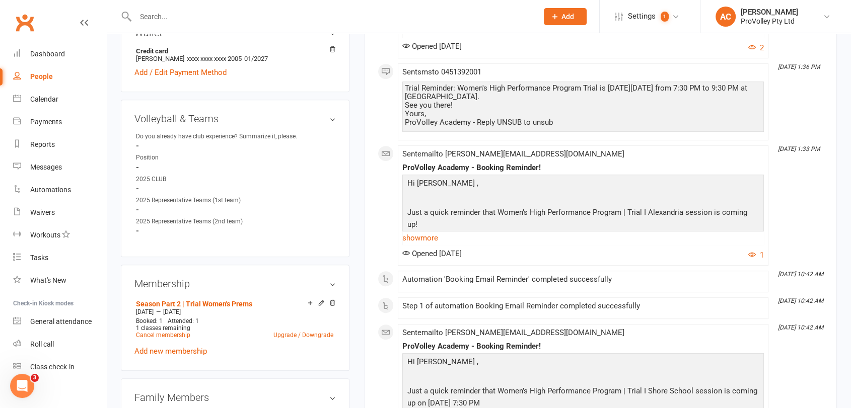
scroll to position [447, 0]
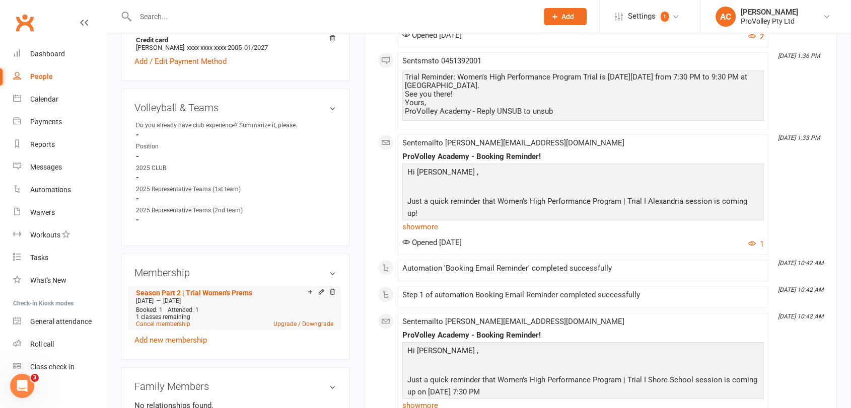
click at [319, 290] on div "Add make-up class" at bounding box center [345, 293] width 56 height 11
click at [319, 289] on icon at bounding box center [321, 292] width 7 height 7
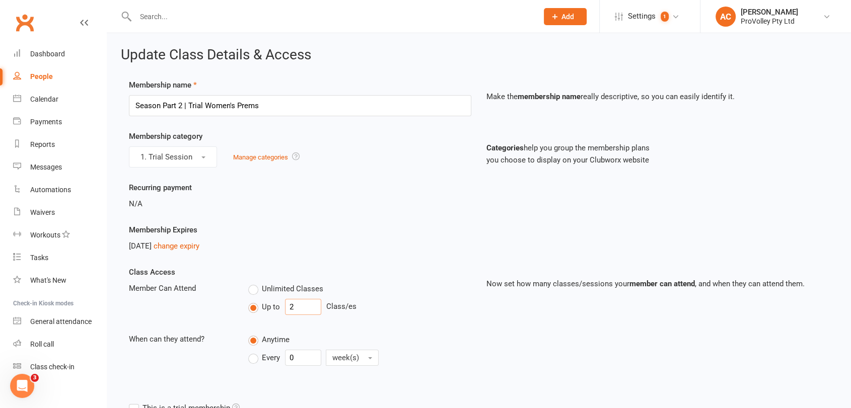
click at [291, 312] on input "2" at bounding box center [303, 307] width 36 height 16
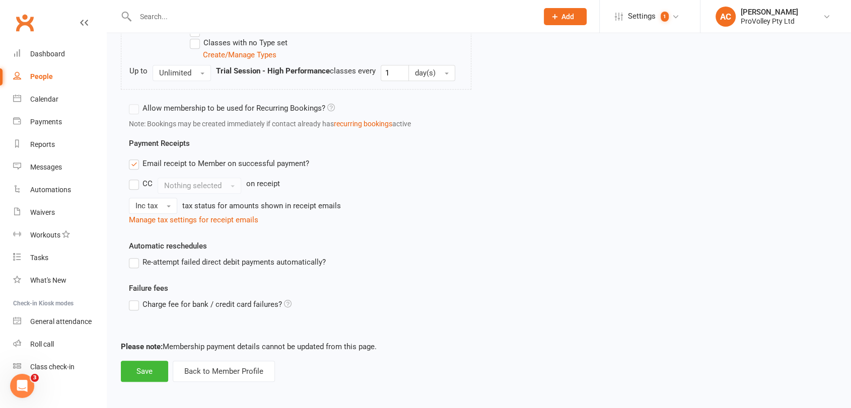
scroll to position [766, 0]
type input "3"
click at [153, 369] on button "Save" at bounding box center [144, 370] width 47 height 21
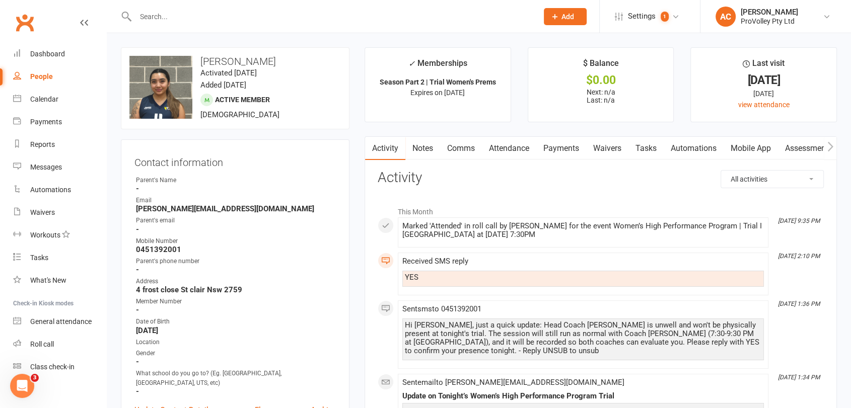
click at [284, 14] on input "text" at bounding box center [331, 17] width 398 height 14
paste input "[PERSON_NAME]"
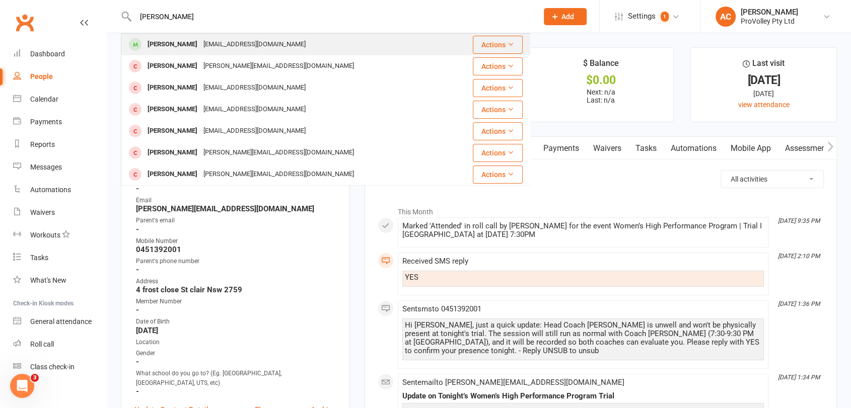
type input "[PERSON_NAME]"
click at [253, 44] on div "[EMAIL_ADDRESS][DOMAIN_NAME]" at bounding box center [254, 44] width 108 height 15
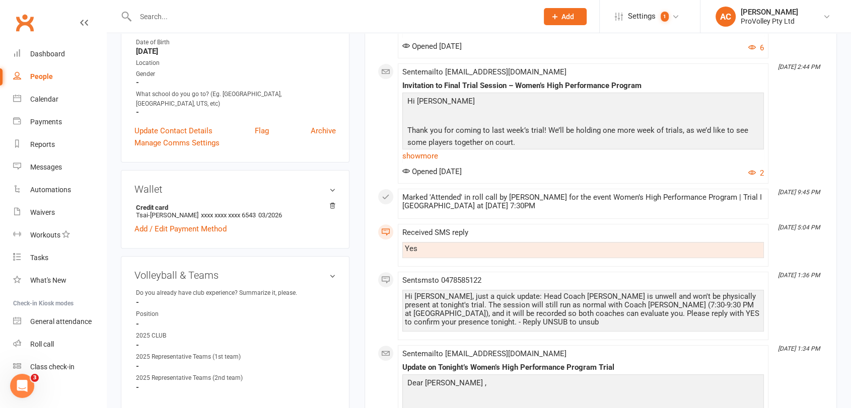
scroll to position [560, 0]
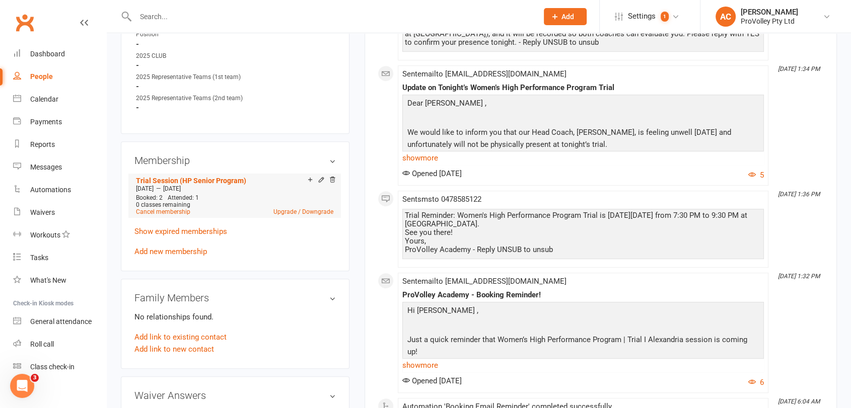
click at [321, 180] on div "Add make-up class" at bounding box center [345, 181] width 56 height 11
click at [321, 180] on icon at bounding box center [321, 179] width 7 height 7
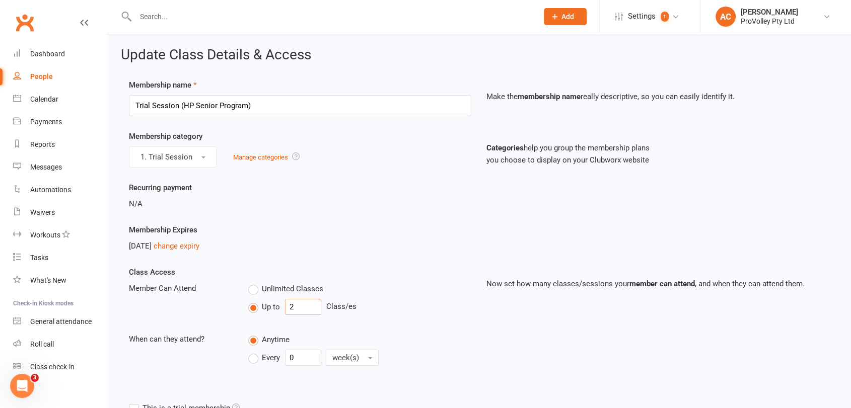
click at [309, 311] on input "2" at bounding box center [303, 307] width 36 height 16
type input "3"
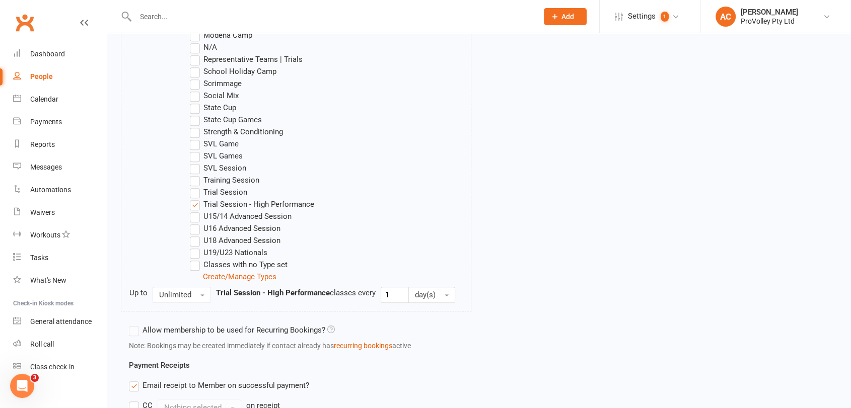
scroll to position [727, 0]
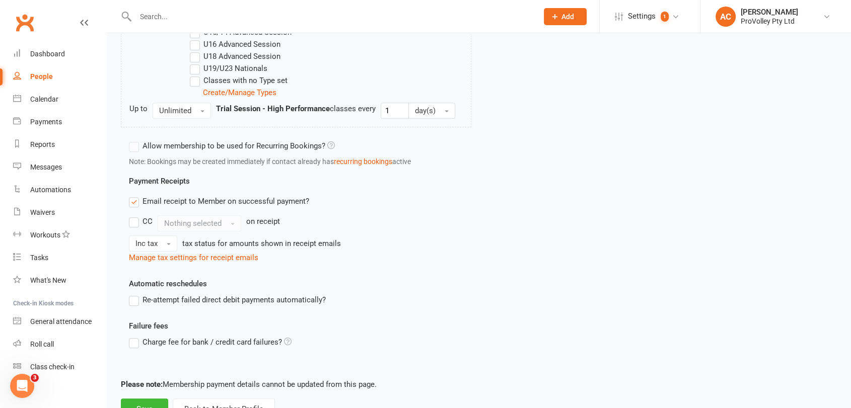
click at [151, 397] on footer "Please note: Membership payment details cannot be updated from this page. Save …" at bounding box center [479, 399] width 716 height 41
click at [141, 399] on button "Save" at bounding box center [144, 409] width 47 height 21
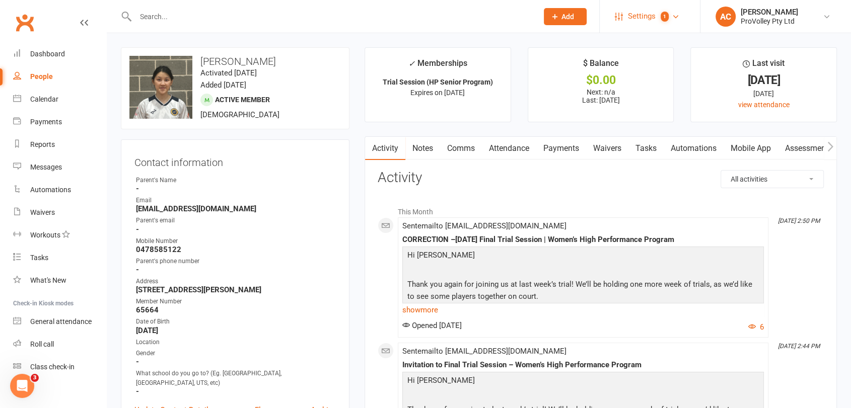
click at [654, 22] on span "Settings" at bounding box center [642, 16] width 28 height 23
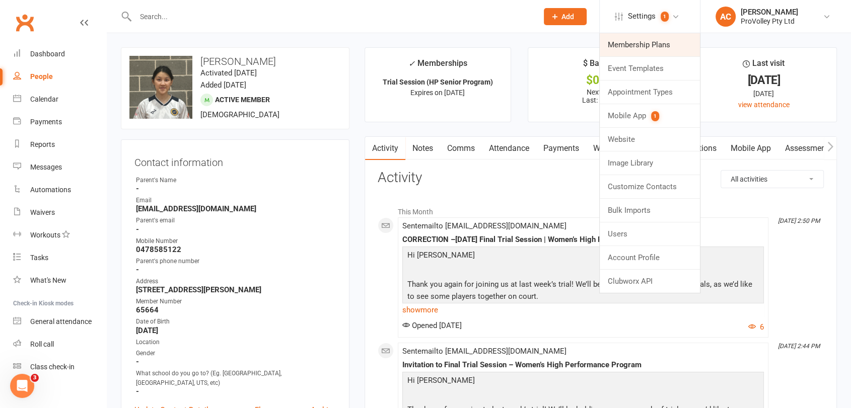
click at [639, 43] on link "Membership Plans" at bounding box center [650, 44] width 100 height 23
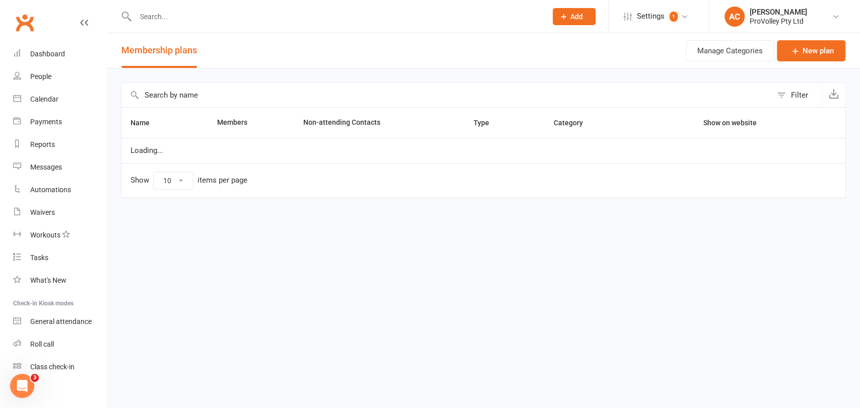
select select "100"
click at [173, 101] on input "text" at bounding box center [446, 95] width 650 height 24
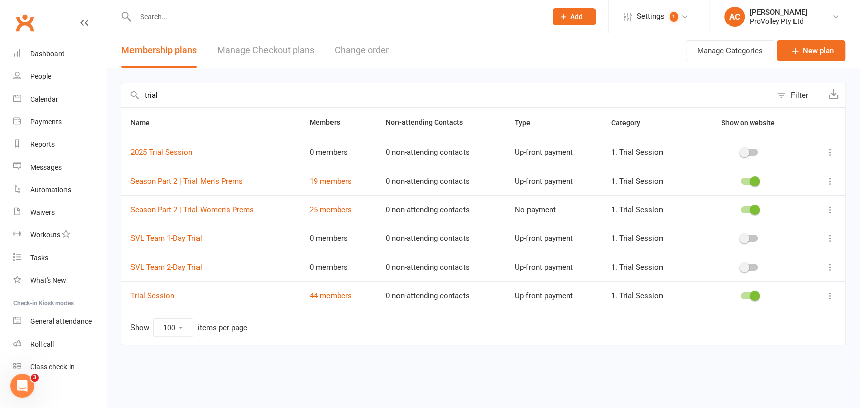
type input "trial"
click at [49, 96] on div "Calendar" at bounding box center [44, 99] width 28 height 8
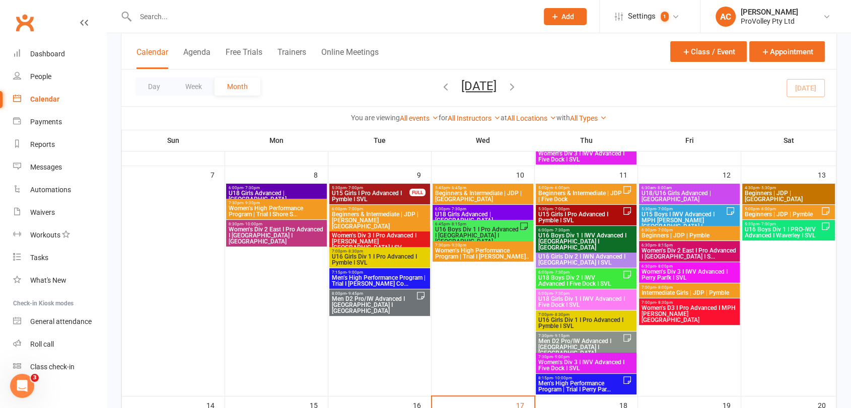
scroll to position [447, 0]
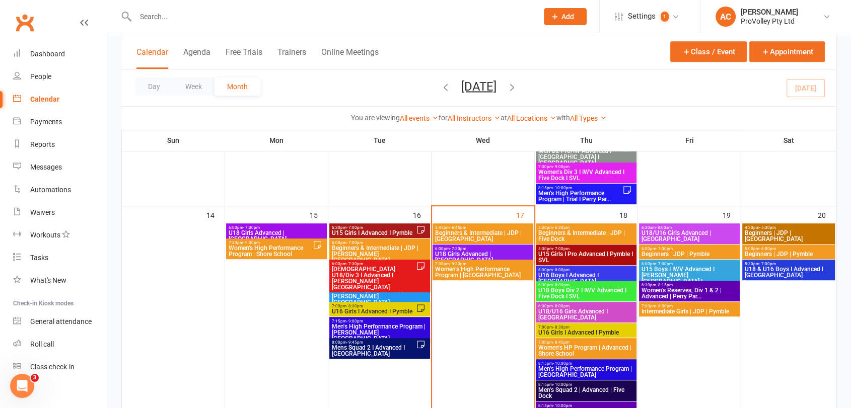
click at [183, 13] on input "text" at bounding box center [331, 17] width 398 height 14
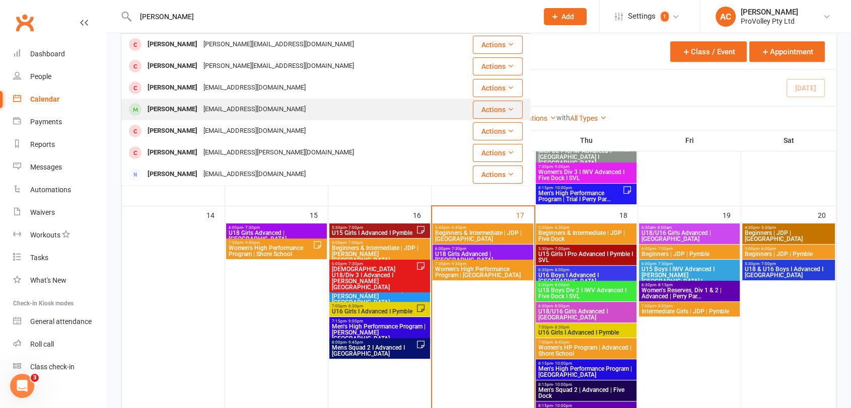
type input "[PERSON_NAME]"
click at [219, 101] on div "[PERSON_NAME] [EMAIL_ADDRESS][DOMAIN_NAME]" at bounding box center [296, 109] width 348 height 21
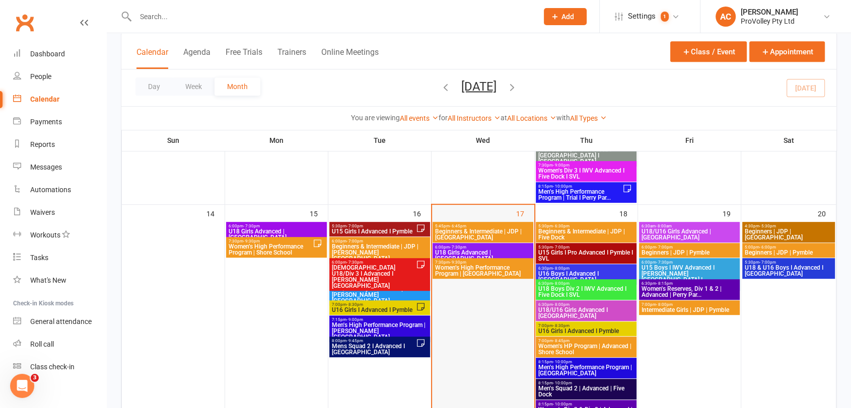
scroll to position [447, 0]
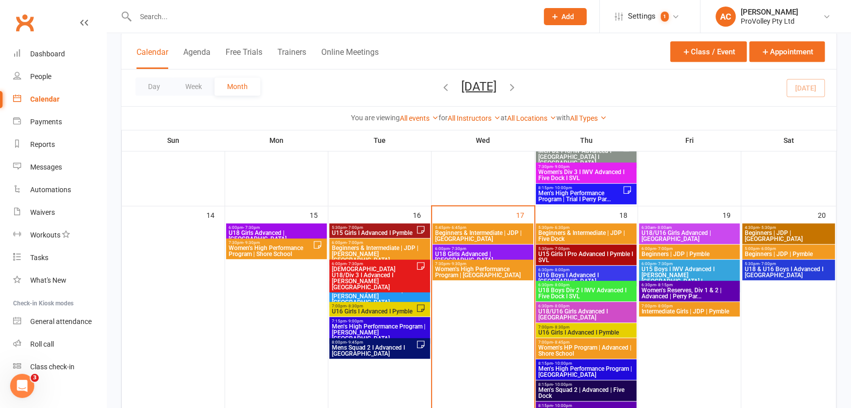
click at [497, 275] on span "Women’s High Performance Program | [GEOGRAPHIC_DATA]" at bounding box center [483, 272] width 97 height 12
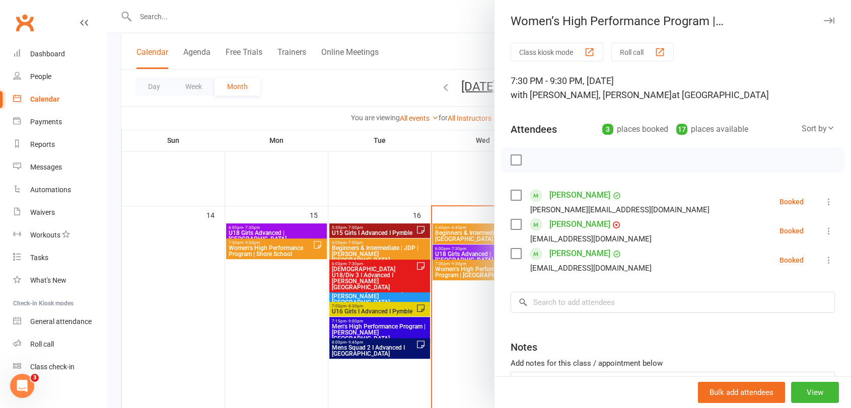
click at [298, 313] on div at bounding box center [479, 204] width 744 height 408
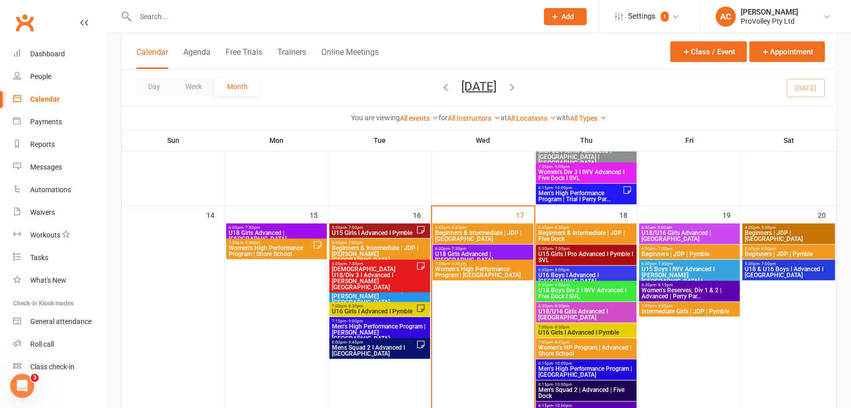
click at [689, 294] on span "Women's Reserves, Div 1 & 2 | Advanced | Perry Par..." at bounding box center [689, 294] width 97 height 12
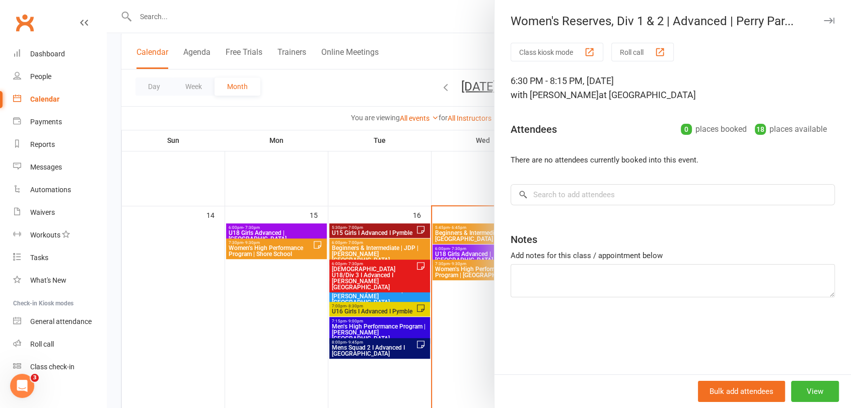
click at [438, 196] on div at bounding box center [479, 204] width 744 height 408
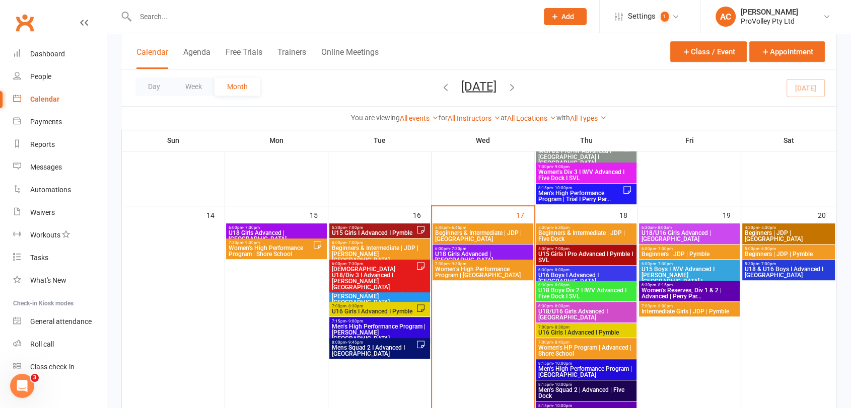
click at [679, 289] on span "Women's Reserves, Div 1 & 2 | Advanced | Perry Par..." at bounding box center [689, 294] width 97 height 12
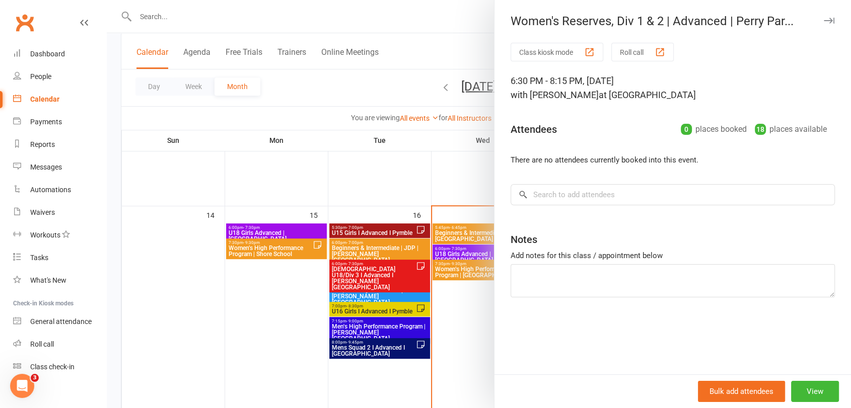
click at [277, 13] on div at bounding box center [479, 204] width 744 height 408
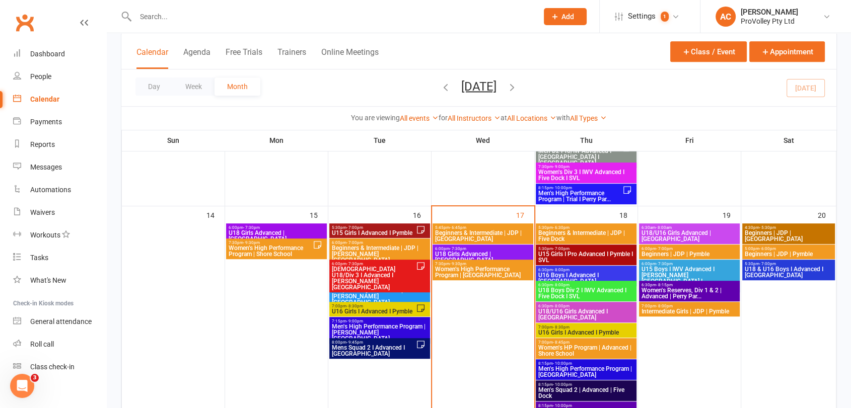
click at [276, 13] on div at bounding box center [479, 204] width 744 height 408
click at [261, 15] on input "text" at bounding box center [331, 17] width 398 height 14
paste input "[PERSON_NAME]"
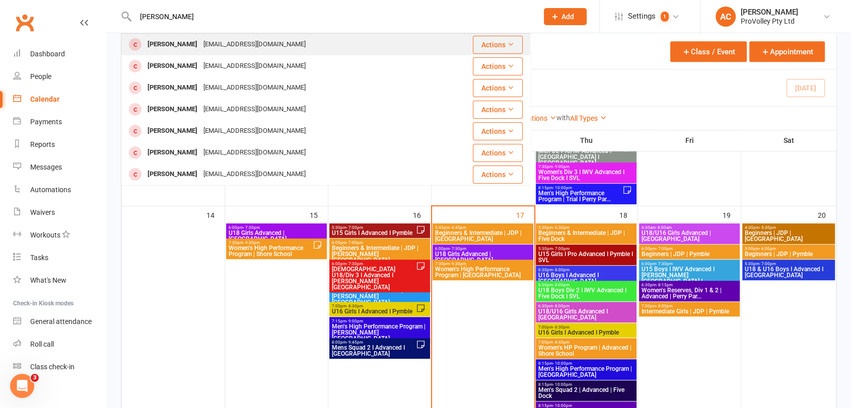
type input "[PERSON_NAME]"
click at [237, 48] on div "[EMAIL_ADDRESS][DOMAIN_NAME]" at bounding box center [254, 44] width 108 height 15
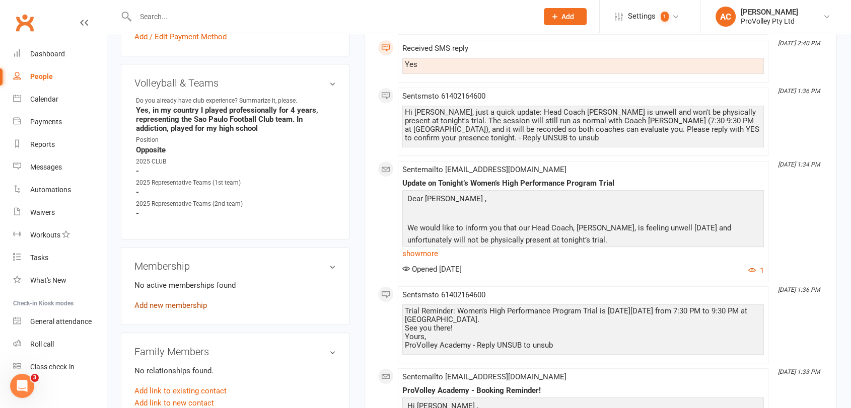
scroll to position [662, 0]
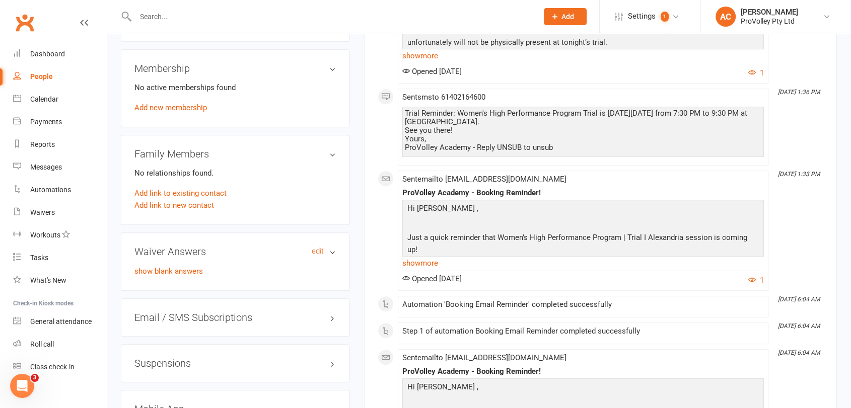
click at [188, 248] on h3 "Waiver Answers edit" at bounding box center [234, 251] width 201 height 11
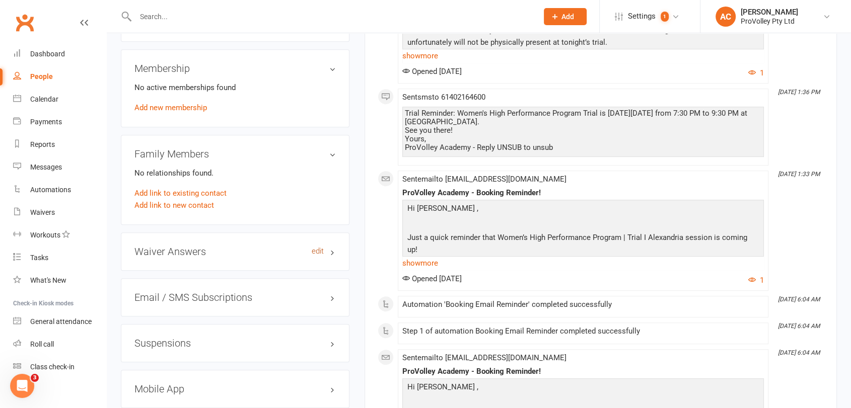
click at [318, 248] on link "edit" at bounding box center [318, 251] width 12 height 9
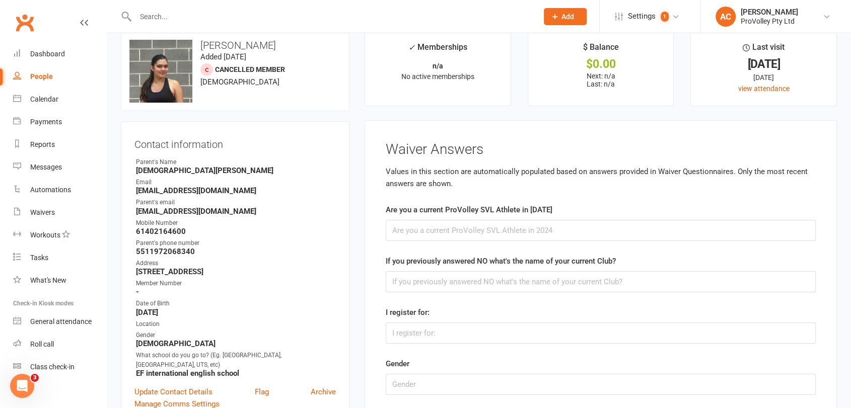
scroll to position [0, 0]
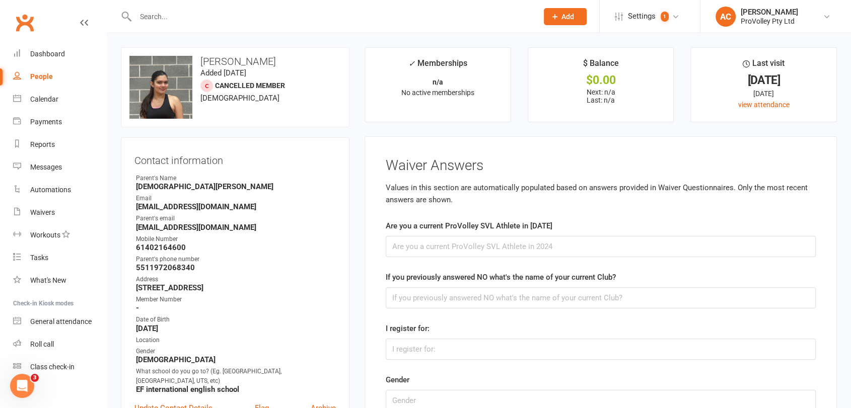
click at [190, 24] on div at bounding box center [326, 16] width 410 height 33
click at [183, 13] on input "text" at bounding box center [331, 17] width 398 height 14
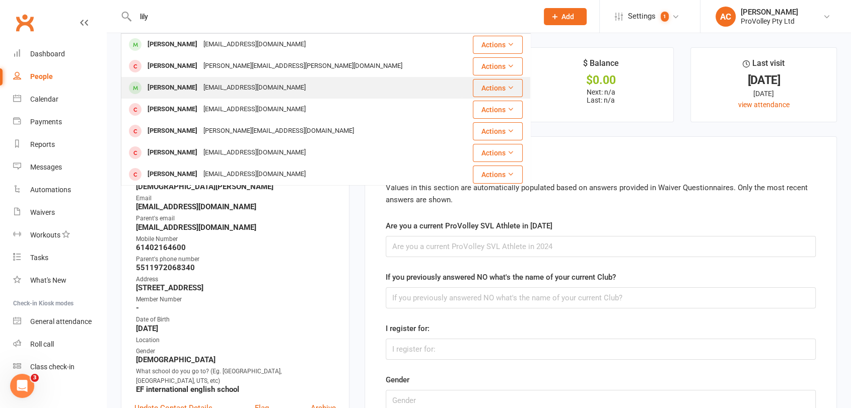
type input "lily"
click at [200, 82] on div "[EMAIL_ADDRESS][DOMAIN_NAME]" at bounding box center [254, 88] width 108 height 15
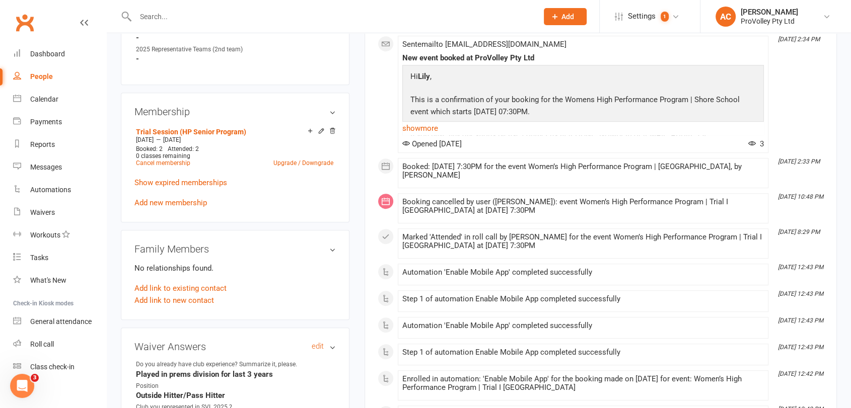
scroll to position [615, 0]
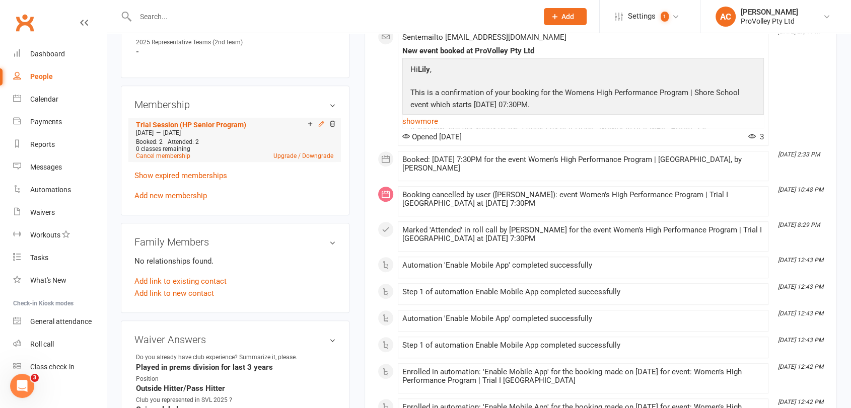
click at [322, 120] on icon at bounding box center [321, 123] width 7 height 7
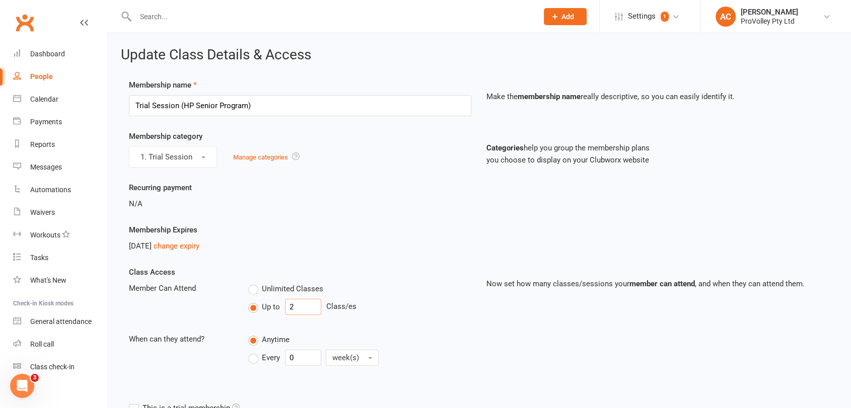
click at [290, 304] on input "2" at bounding box center [303, 307] width 36 height 16
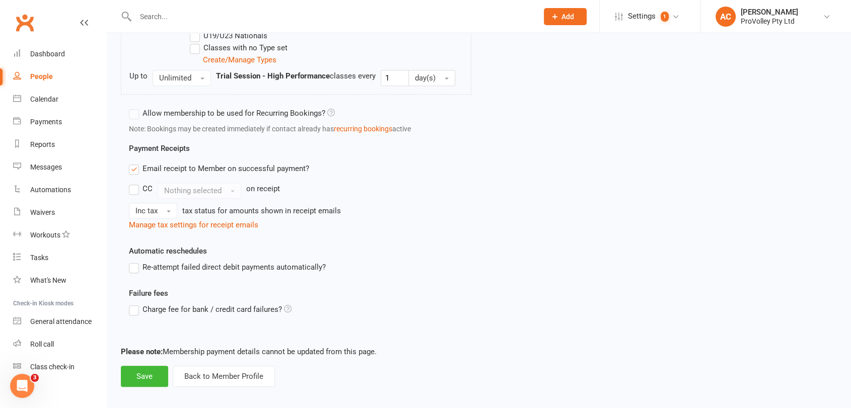
scroll to position [766, 0]
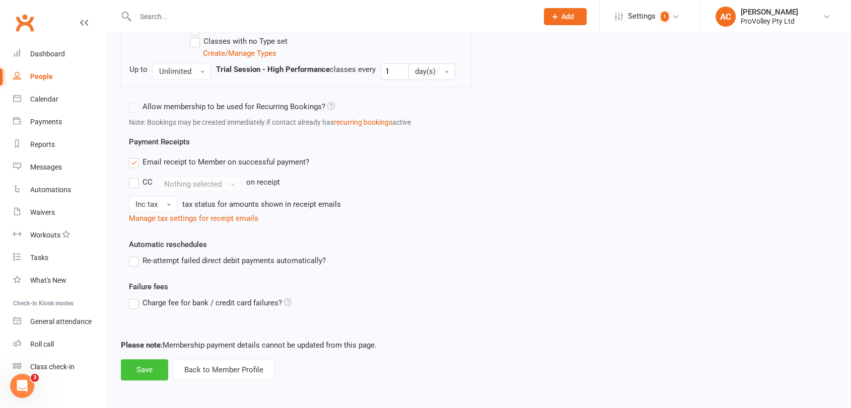
type input "3"
click at [133, 369] on button "Save" at bounding box center [144, 370] width 47 height 21
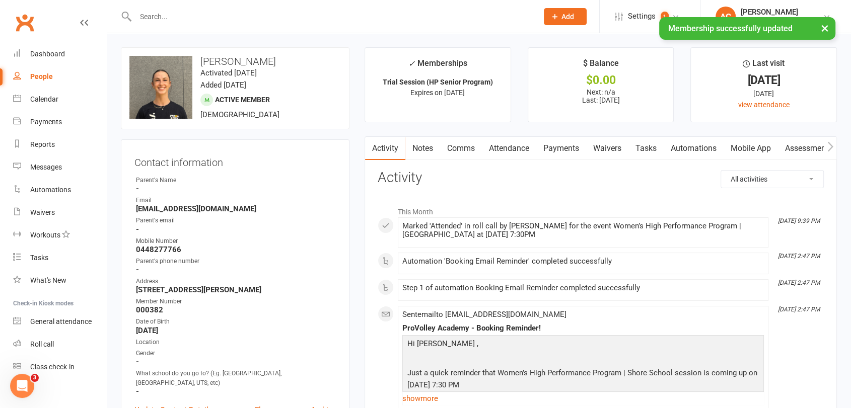
click at [167, 16] on input "text" at bounding box center [331, 17] width 398 height 14
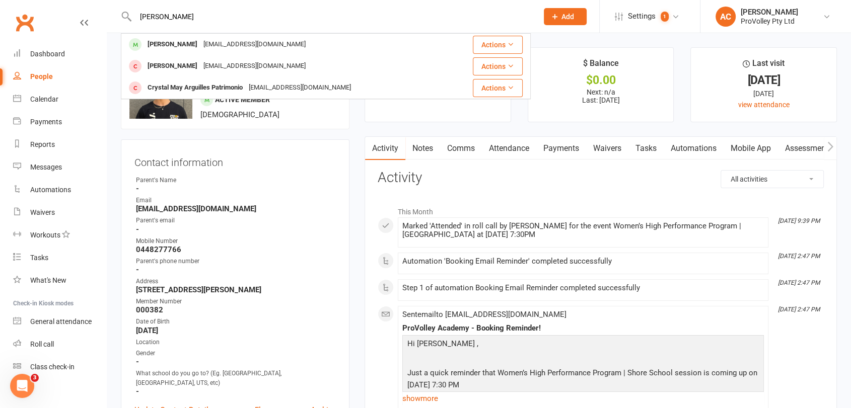
type input "[PERSON_NAME]"
click at [176, 42] on div "[PERSON_NAME]" at bounding box center [173, 44] width 56 height 15
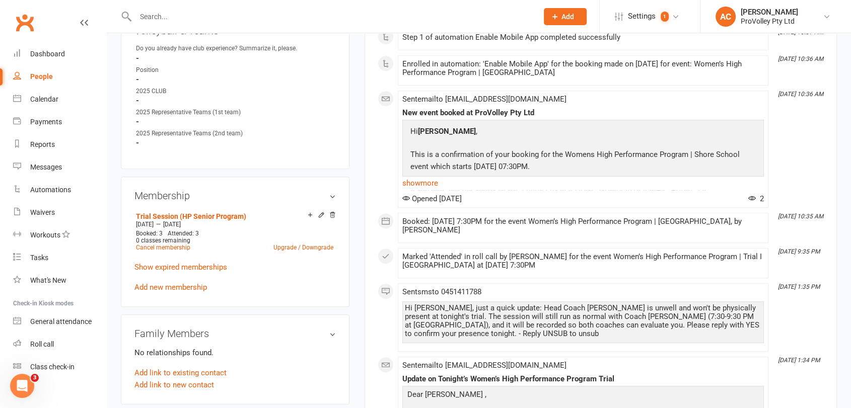
scroll to position [560, 0]
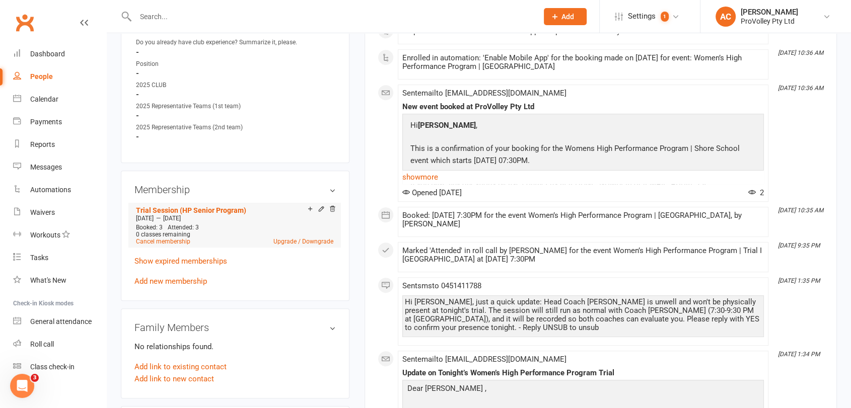
click at [320, 207] on div "Add make-up class" at bounding box center [345, 210] width 56 height 11
click at [320, 207] on icon at bounding box center [321, 209] width 5 height 5
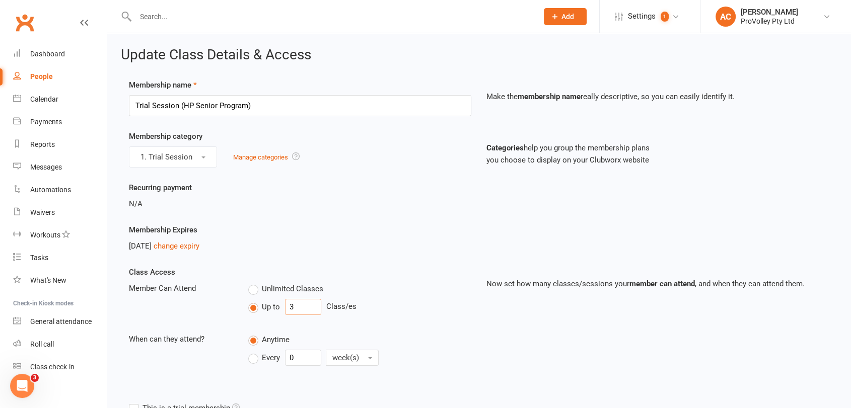
click at [303, 304] on input "3" at bounding box center [303, 307] width 36 height 16
type input "4"
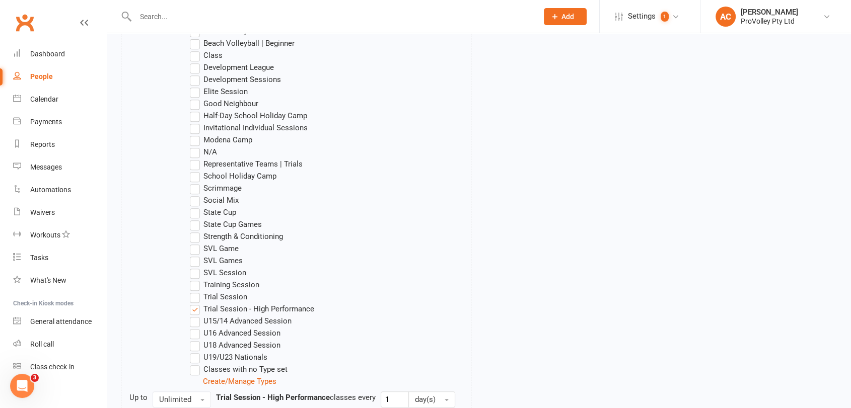
scroll to position [766, 0]
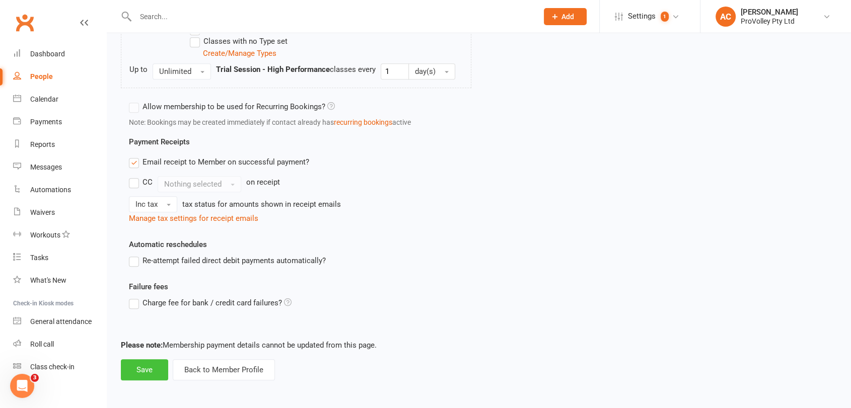
click at [135, 371] on button "Save" at bounding box center [144, 370] width 47 height 21
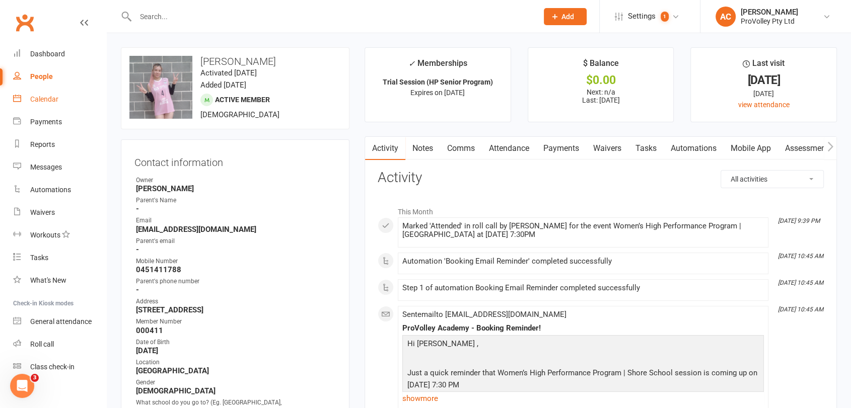
click at [40, 98] on div "Calendar" at bounding box center [44, 99] width 28 height 8
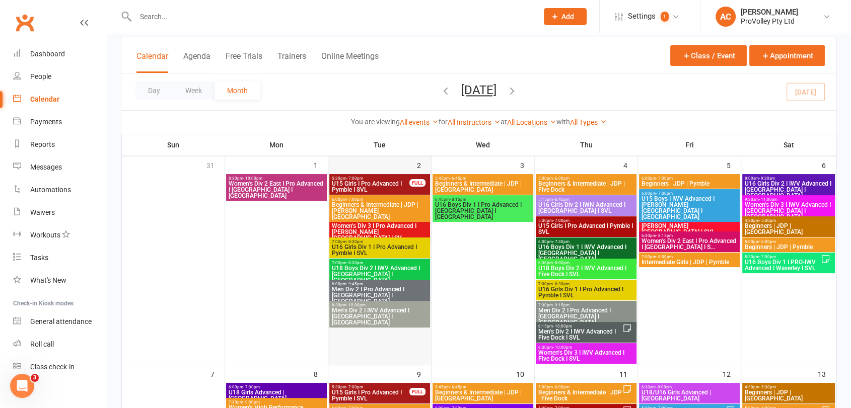
scroll to position [280, 0]
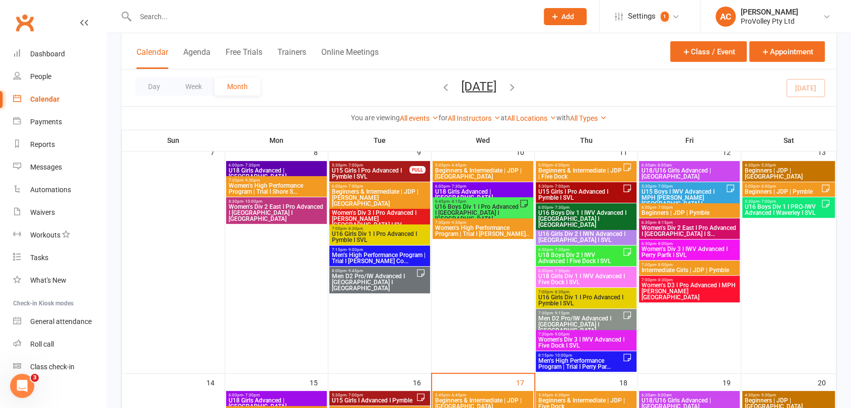
click at [280, 185] on span "Women’s High Performance Program | Trial I Shore S..." at bounding box center [276, 189] width 97 height 12
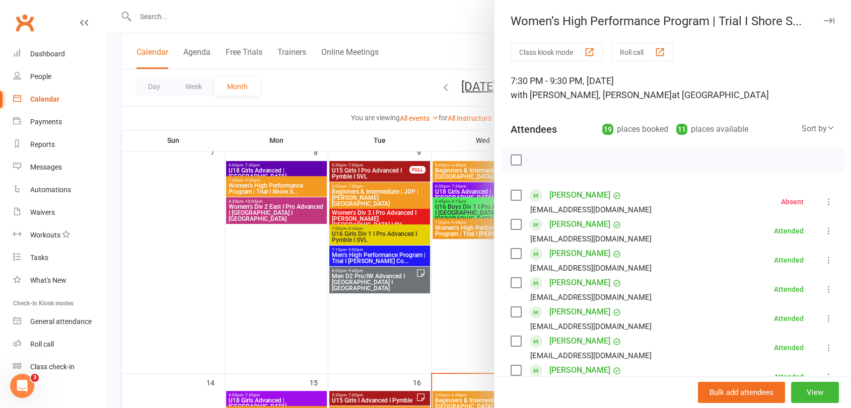
click at [326, 325] on div at bounding box center [479, 204] width 744 height 408
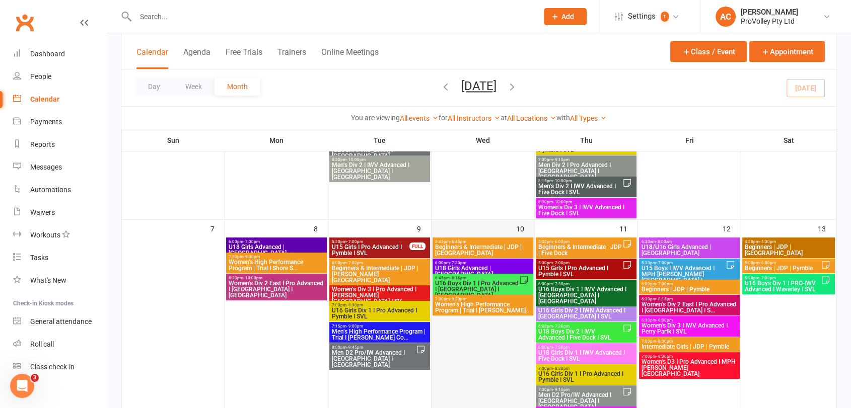
scroll to position [335, 0]
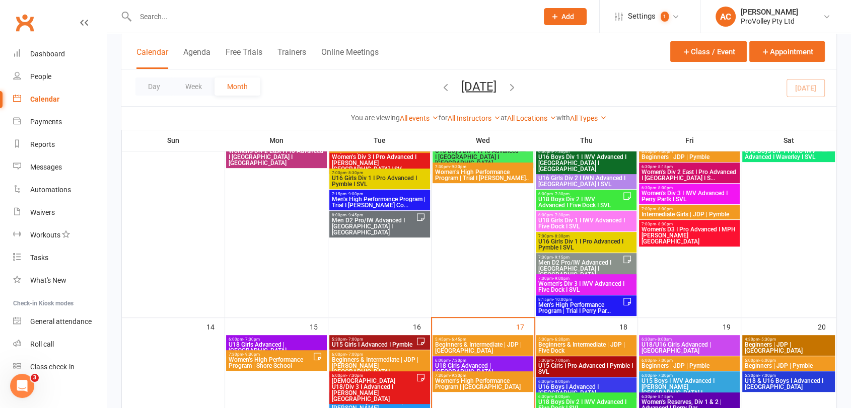
click at [486, 174] on span "Women’s High Performance Program | Trial I [PERSON_NAME].." at bounding box center [483, 175] width 97 height 12
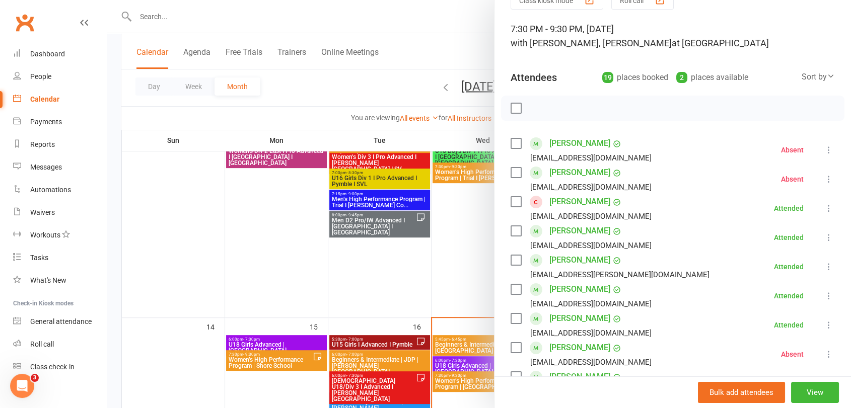
scroll to position [56, 0]
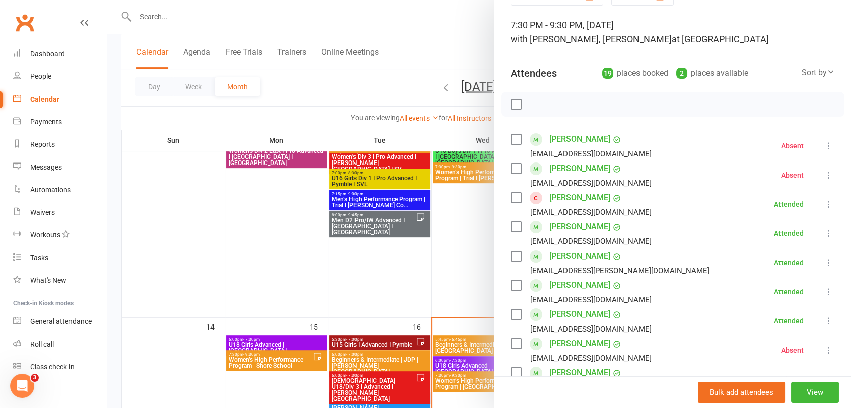
drag, startPoint x: 568, startPoint y: 257, endPoint x: 540, endPoint y: 258, distance: 28.2
click at [540, 258] on div "[PERSON_NAME] [EMAIL_ADDRESS][PERSON_NAME][DOMAIN_NAME]" at bounding box center [612, 262] width 203 height 29
copy link "[PERSON_NAME]"
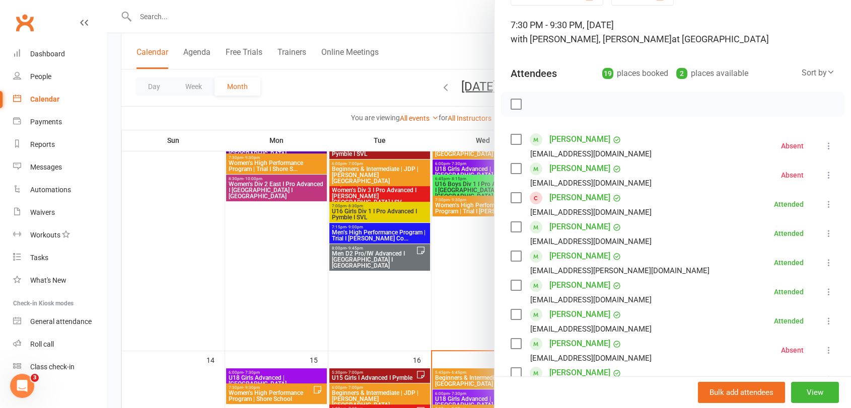
scroll to position [224, 0]
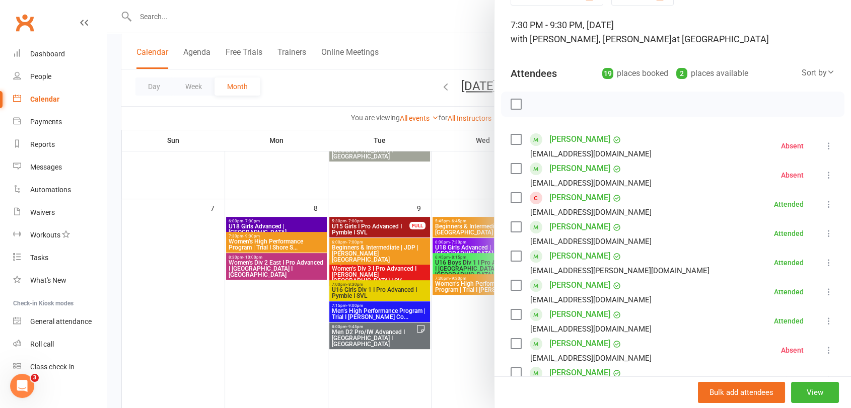
click at [280, 237] on div at bounding box center [479, 204] width 744 height 408
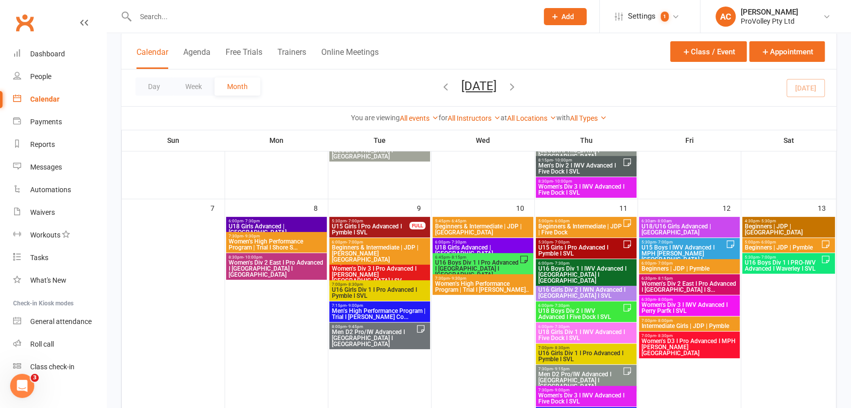
click at [290, 241] on span "Women’s High Performance Program | Trial I Shore S..." at bounding box center [276, 245] width 97 height 12
